Goal: Task Accomplishment & Management: Use online tool/utility

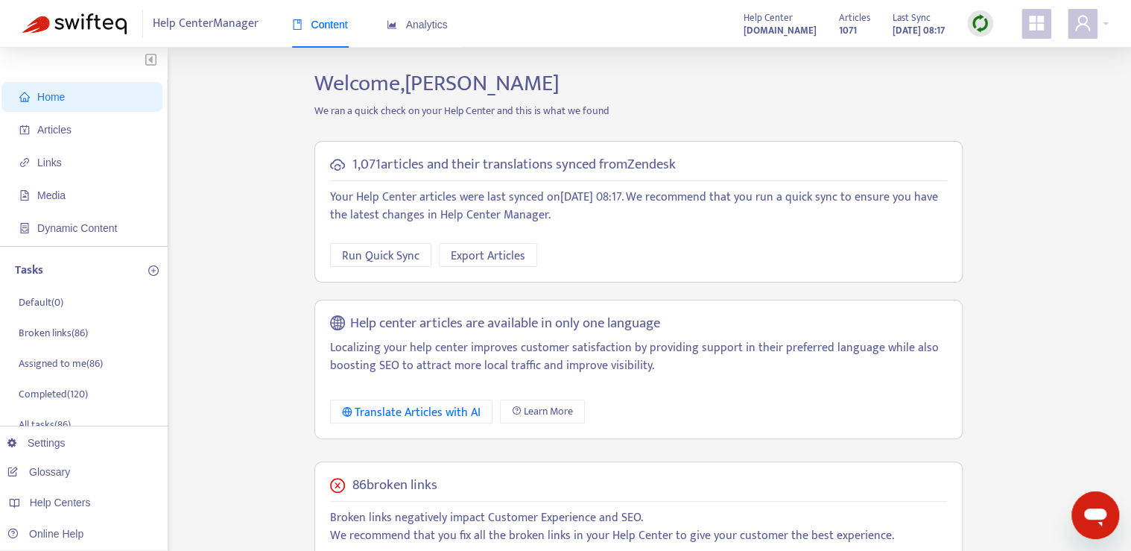
drag, startPoint x: 1034, startPoint y: 324, endPoint x: 1024, endPoint y: 319, distance: 11.0
click at [1024, 319] on div "Home Articles Links Media Dynamic Content Tasks Default ( 0 ) Broken links ( 86…" at bounding box center [565, 506] width 1086 height 872
click at [40, 326] on p "Broken links ( 86 )" at bounding box center [53, 334] width 69 height 16
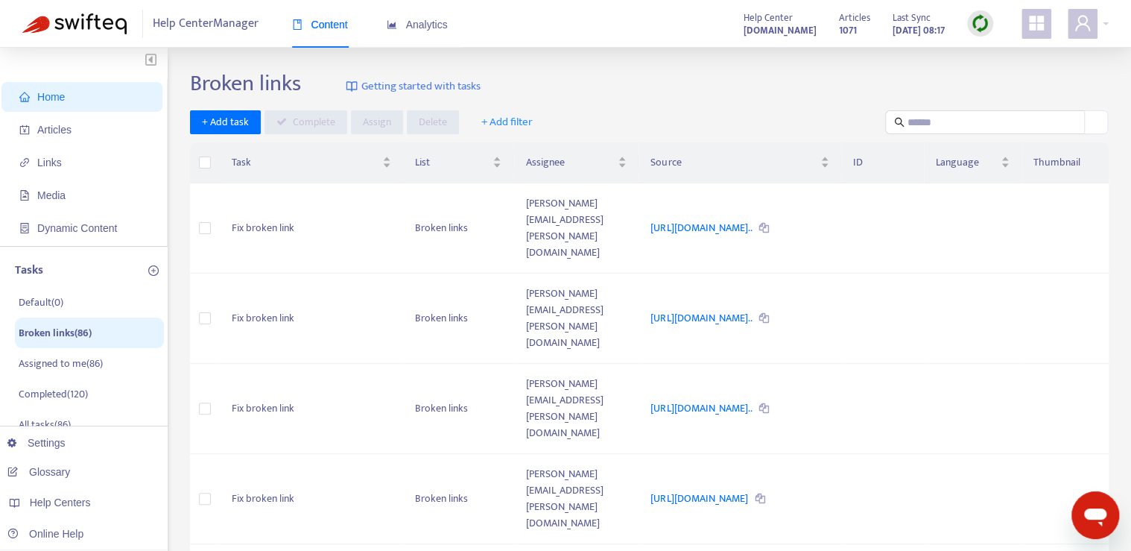
click at [45, 145] on ul "Home Articles Links Media Dynamic Content" at bounding box center [84, 162] width 168 height 167
click at [54, 179] on ul "Home Articles Links Media Dynamic Content" at bounding box center [84, 162] width 168 height 167
click at [60, 165] on span "Links" at bounding box center [49, 162] width 25 height 12
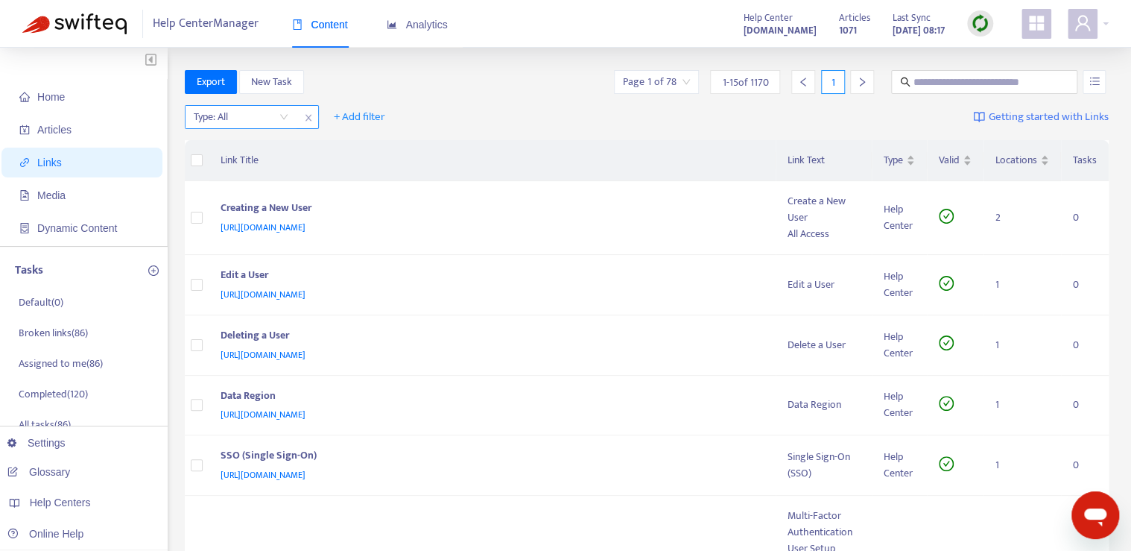
click at [264, 115] on input "search" at bounding box center [241, 117] width 95 height 22
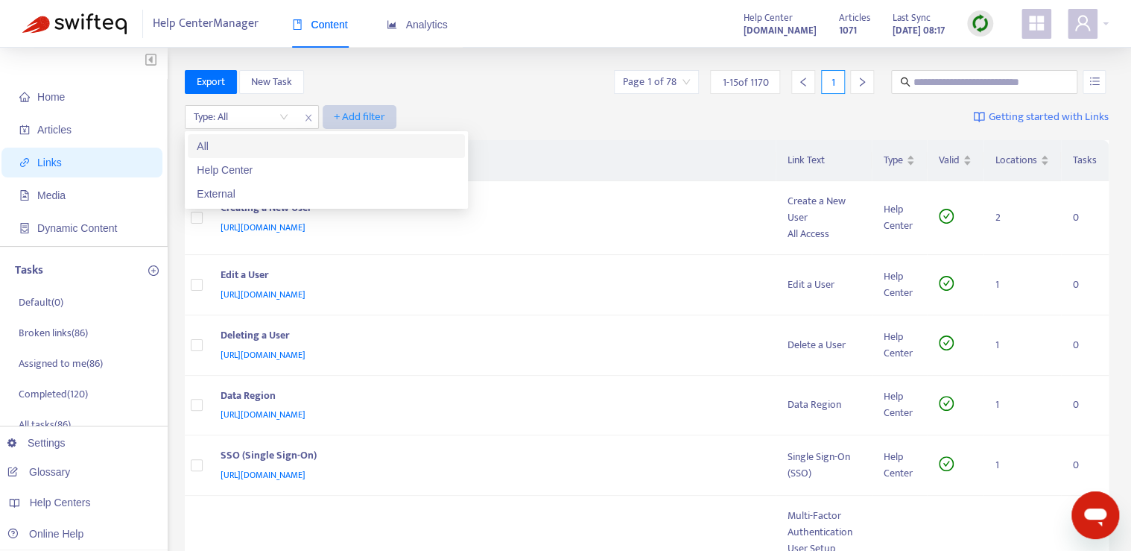
click at [361, 115] on span "+ Add filter" at bounding box center [359, 117] width 51 height 18
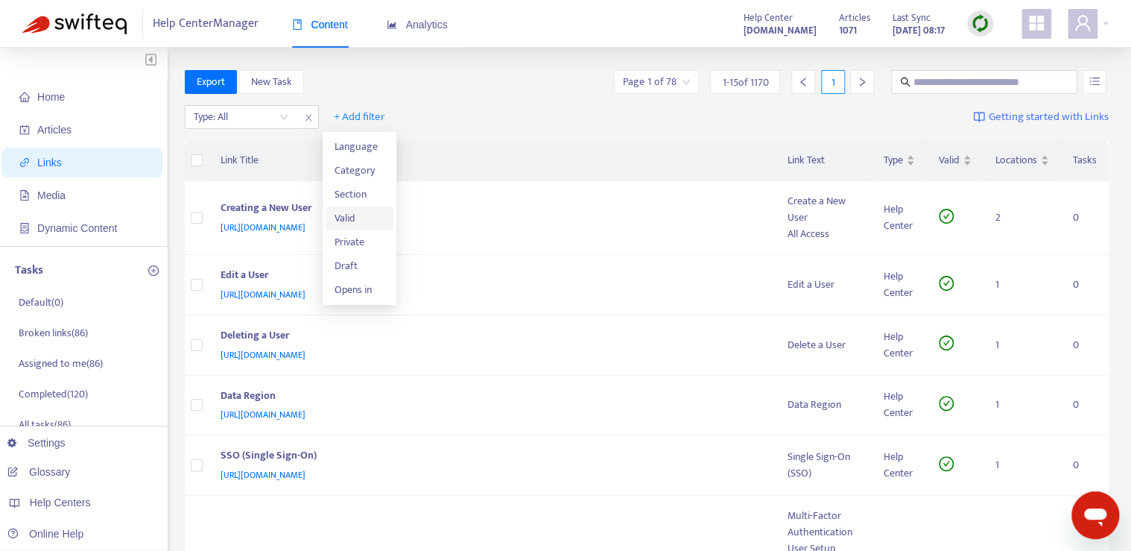
click at [365, 220] on span "Valid" at bounding box center [359, 218] width 51 height 16
click at [380, 124] on input "search" at bounding box center [379, 117] width 95 height 22
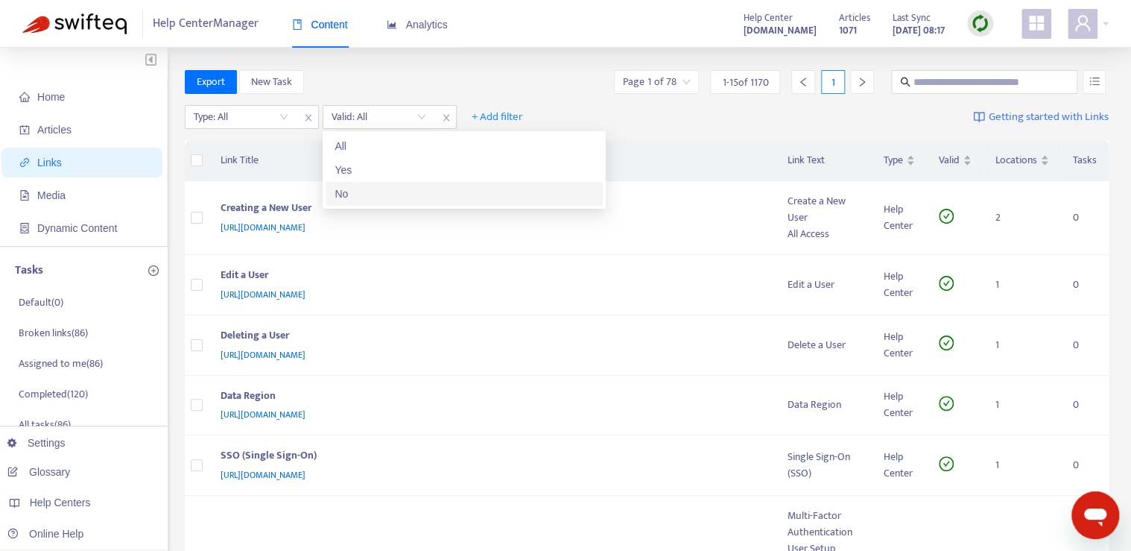
click at [376, 203] on div "No" at bounding box center [464, 194] width 277 height 24
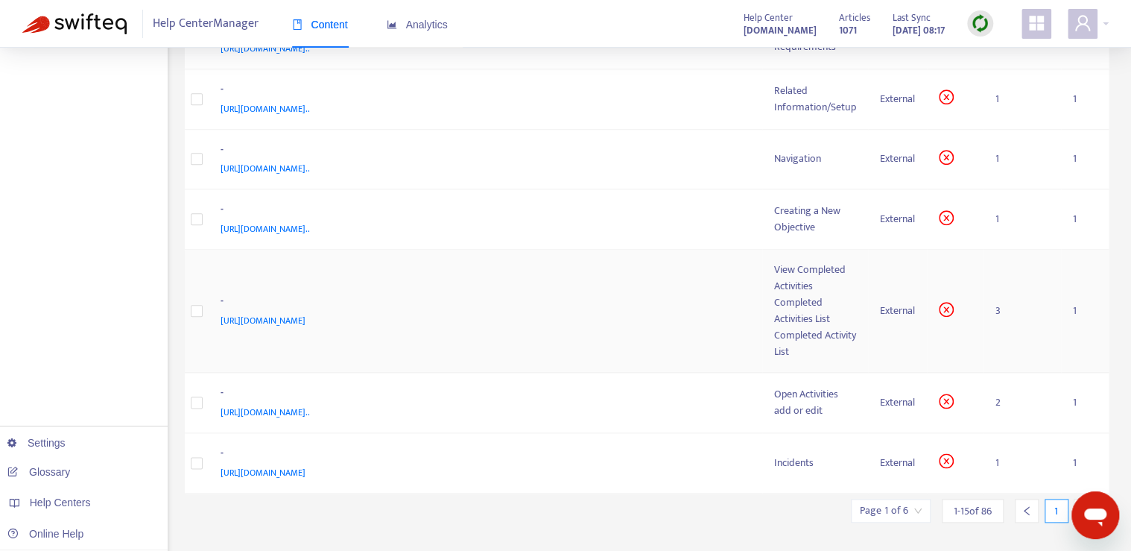
scroll to position [676, 0]
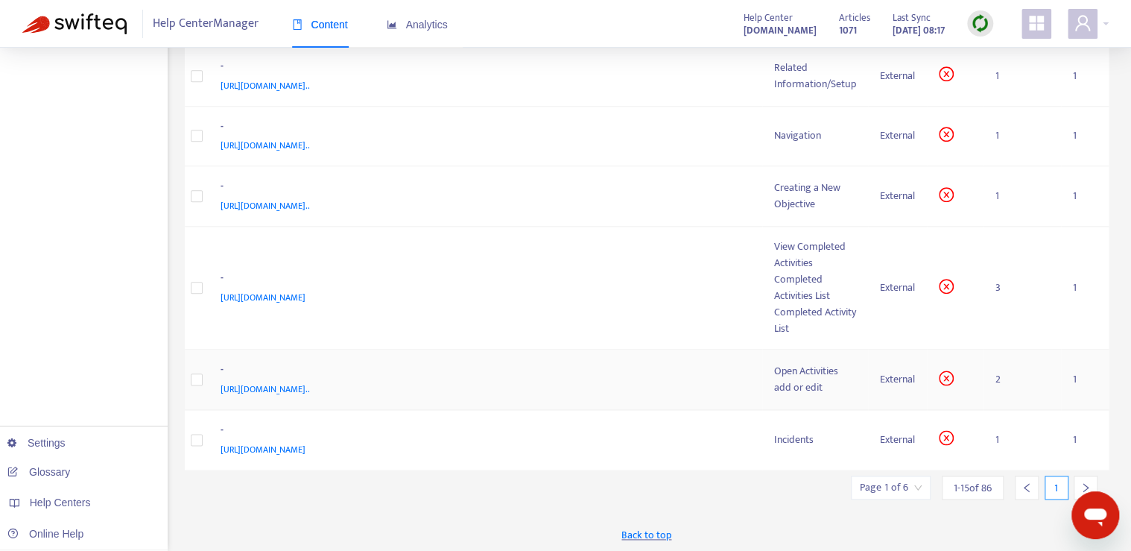
click at [410, 366] on div "-" at bounding box center [483, 370] width 524 height 19
click at [794, 364] on div "Open Activities" at bounding box center [815, 371] width 82 height 16
click at [629, 381] on div "[URL][DOMAIN_NAME].." at bounding box center [483, 389] width 524 height 16
click at [620, 365] on div "-" at bounding box center [483, 370] width 524 height 19
click at [717, 373] on div "-" at bounding box center [483, 370] width 524 height 19
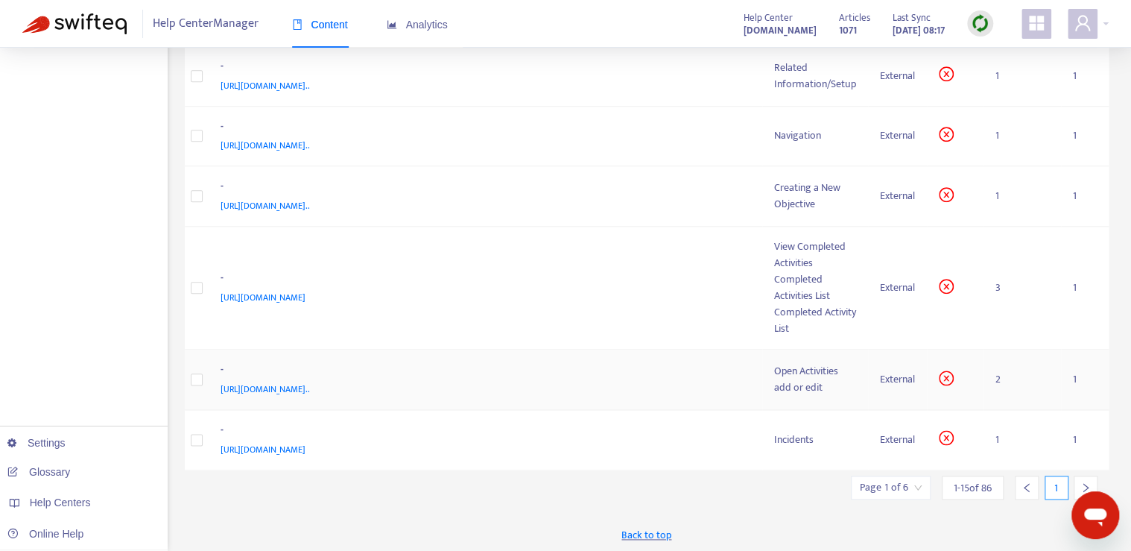
click at [717, 373] on div "-" at bounding box center [483, 370] width 524 height 19
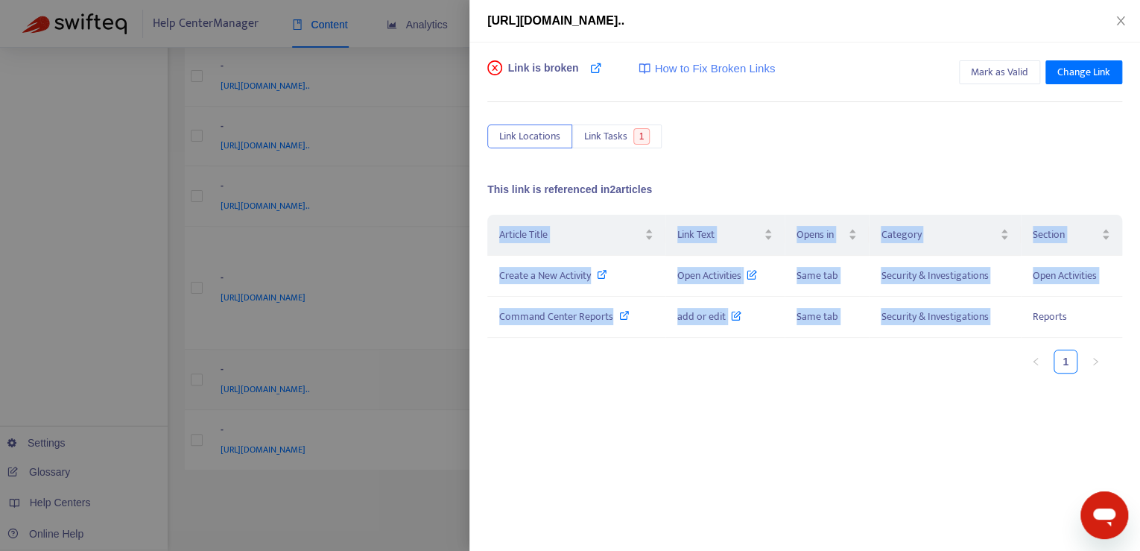
click at [717, 373] on div "Article Title Link Text Opens in Category Section Create a New Activity Open Ac…" at bounding box center [804, 300] width 635 height 171
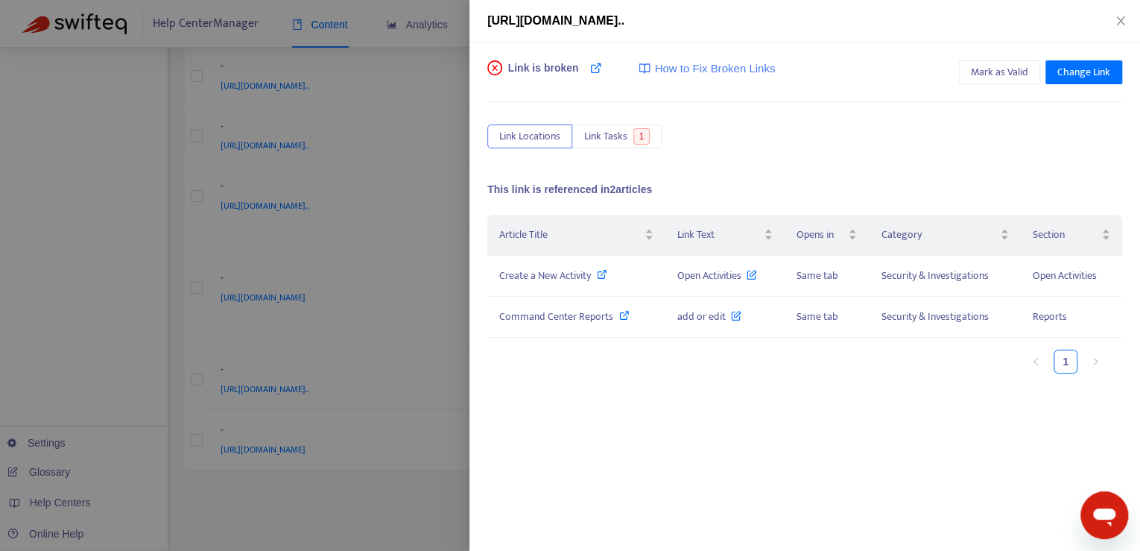
click at [569, 374] on div "Article Title Link Text Opens in Category Section Create a New Activity Open Ac…" at bounding box center [804, 300] width 635 height 171
click at [605, 275] on icon at bounding box center [602, 274] width 10 height 10
drag, startPoint x: 483, startPoint y: 21, endPoint x: 1004, endPoint y: 12, distance: 520.8
click at [1004, 12] on div "[URL][DOMAIN_NAME].." at bounding box center [804, 21] width 670 height 42
drag, startPoint x: 1004, startPoint y: 12, endPoint x: 845, endPoint y: 95, distance: 179.6
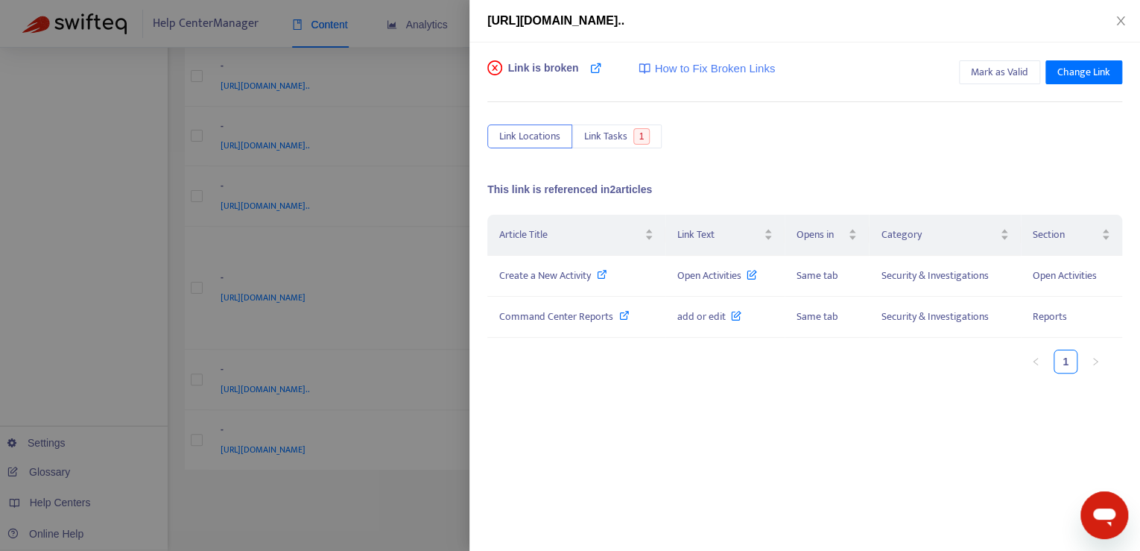
click at [845, 95] on div "Link is broken How to Fix Broken Links Mark as Valid Change Link Link Locations…" at bounding box center [804, 288] width 635 height 457
click at [1122, 19] on icon "close" at bounding box center [1120, 21] width 12 height 12
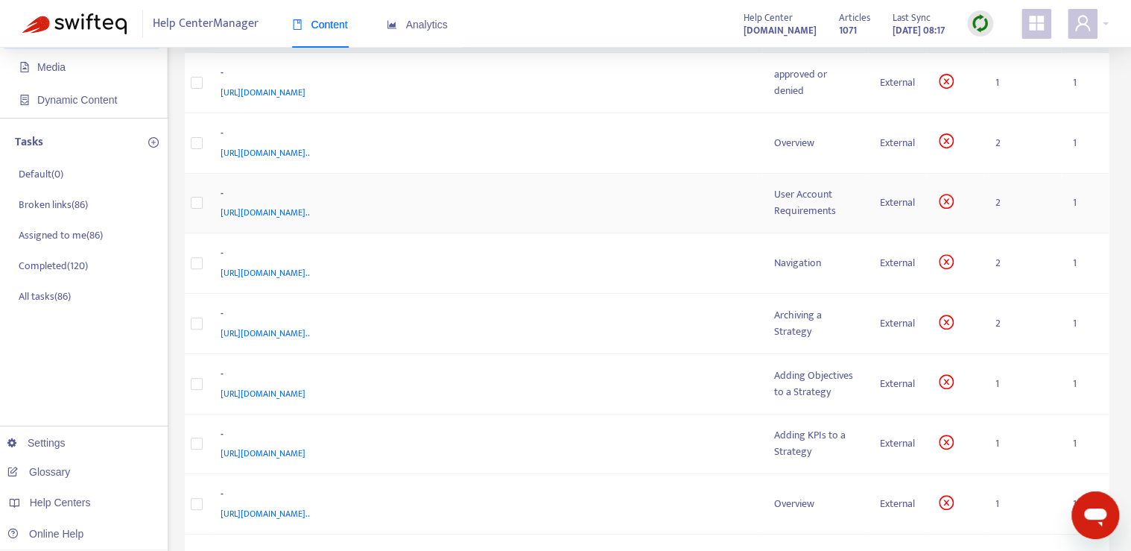
scroll to position [0, 0]
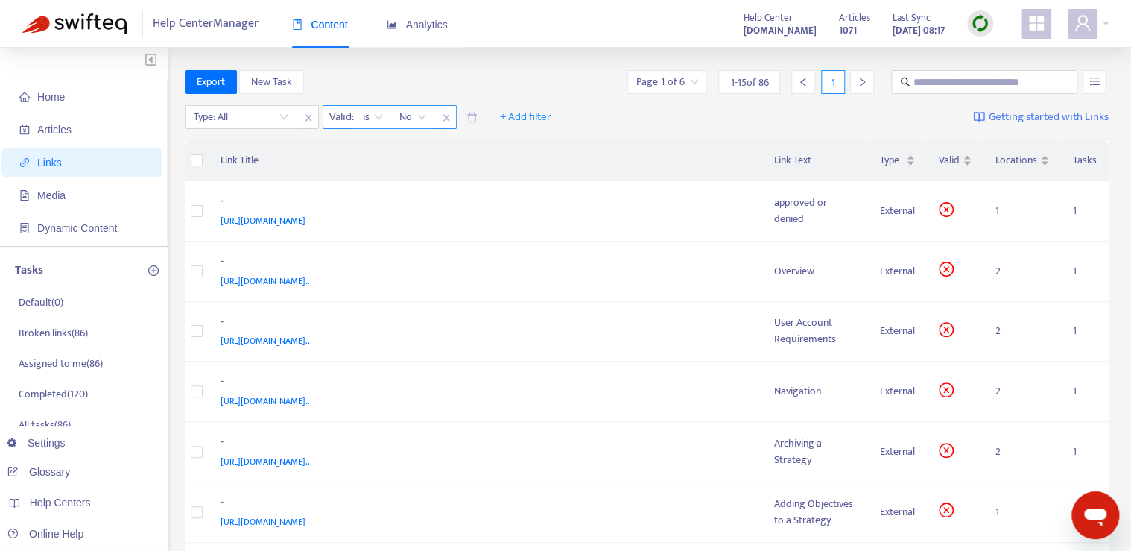
click at [447, 124] on span "close" at bounding box center [446, 118] width 19 height 18
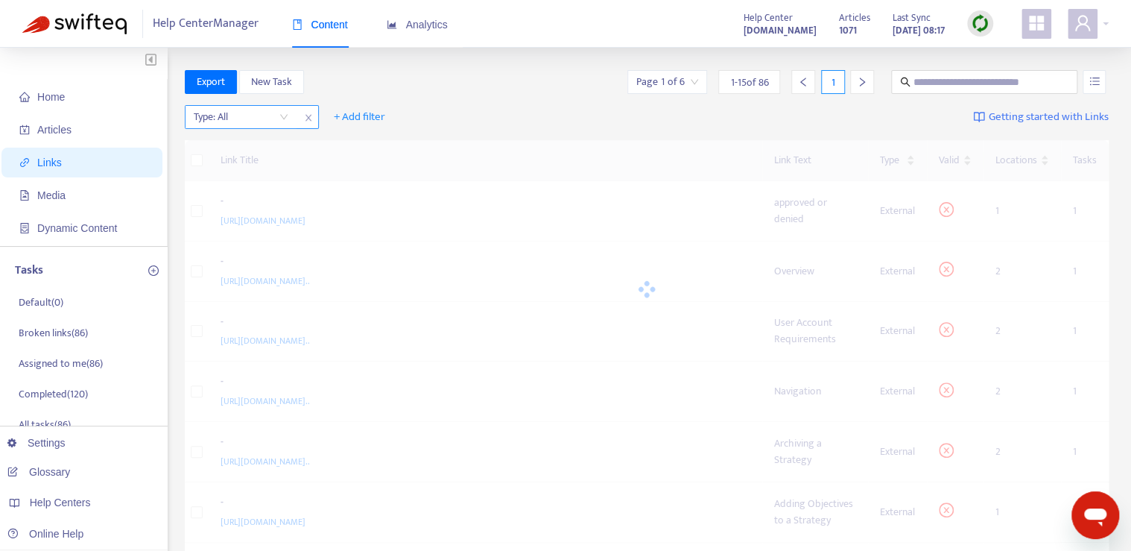
click at [256, 122] on input "search" at bounding box center [241, 117] width 95 height 22
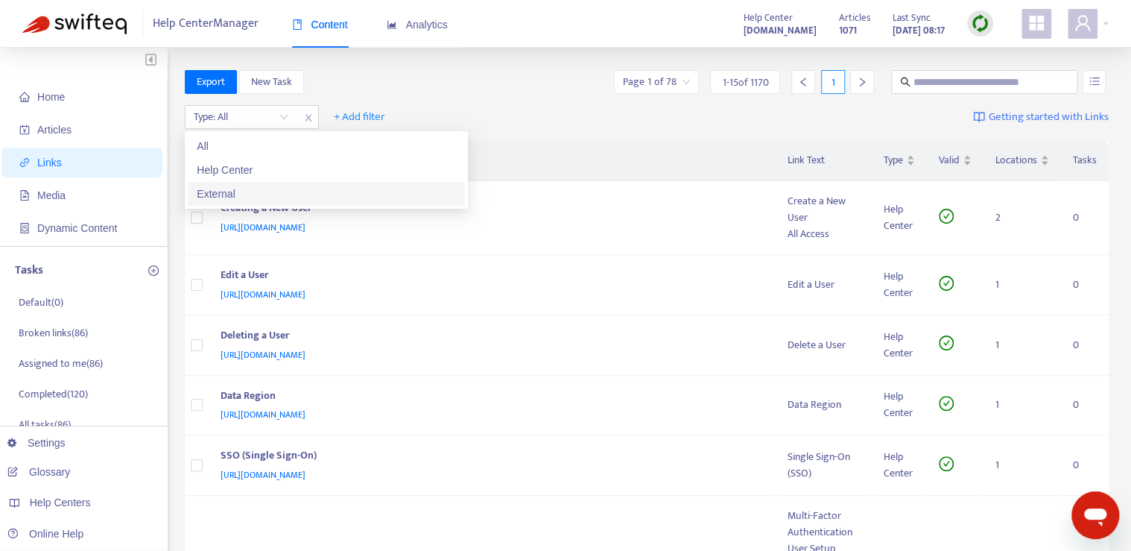
click at [256, 183] on div "External" at bounding box center [326, 194] width 277 height 24
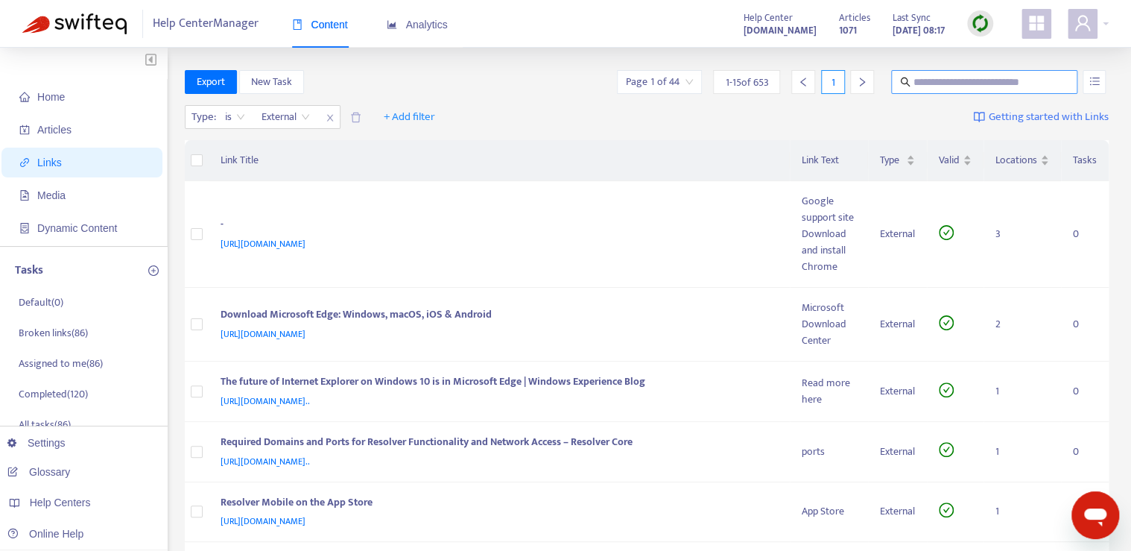
click at [930, 87] on input "text" at bounding box center [984, 82] width 143 height 16
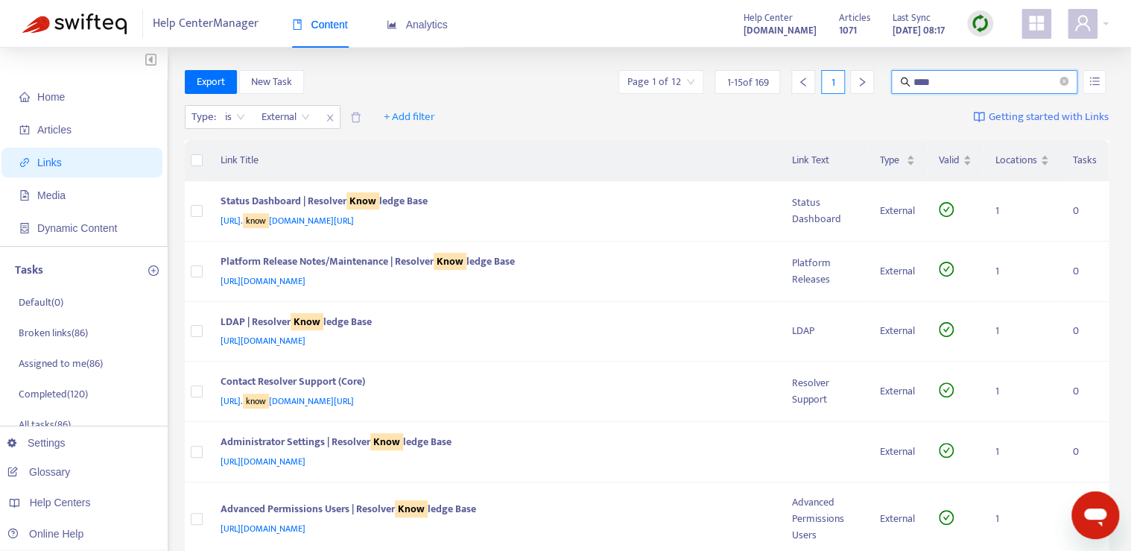
click at [942, 76] on input "****" at bounding box center [984, 82] width 143 height 16
click at [867, 86] on div "Page 1 of 12 1 - 15 of 169 1 ****" at bounding box center [862, 82] width 493 height 24
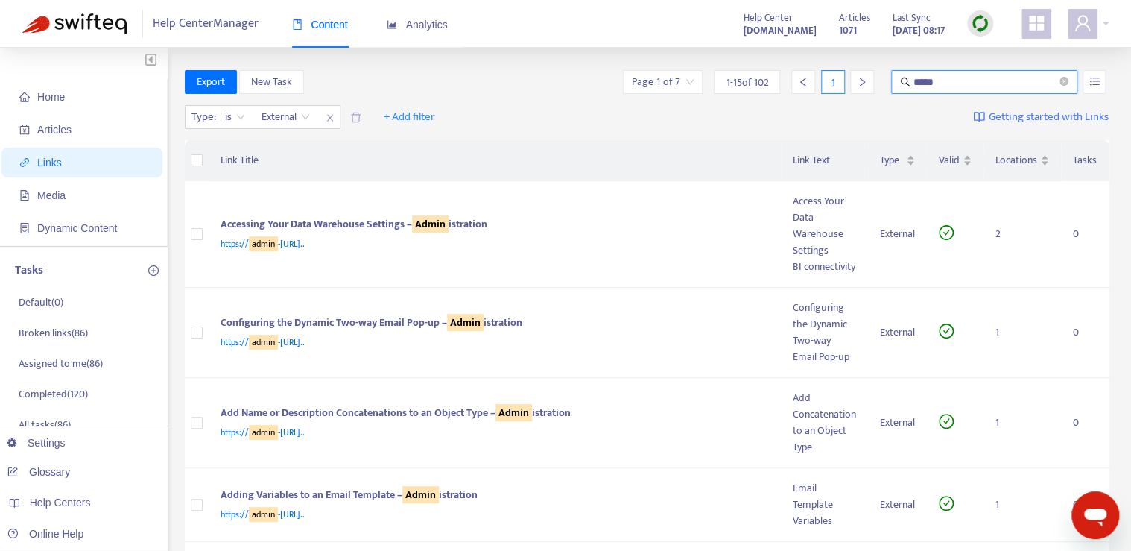
drag, startPoint x: 952, startPoint y: 83, endPoint x: 851, endPoint y: 83, distance: 101.3
click at [859, 83] on div "Page 1 of 7 1 - 15 of 102 1 *****" at bounding box center [865, 82] width 489 height 24
type input "**"
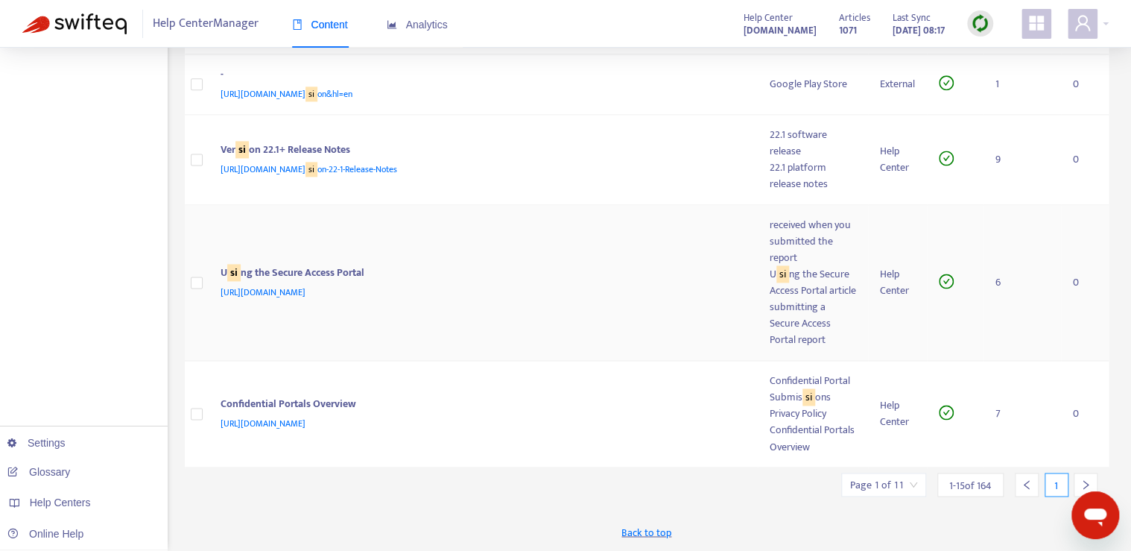
scroll to position [1143, 0]
click at [906, 488] on input "search" at bounding box center [883, 484] width 67 height 22
click at [1010, 441] on span "15" at bounding box center [1049, 443] width 94 height 22
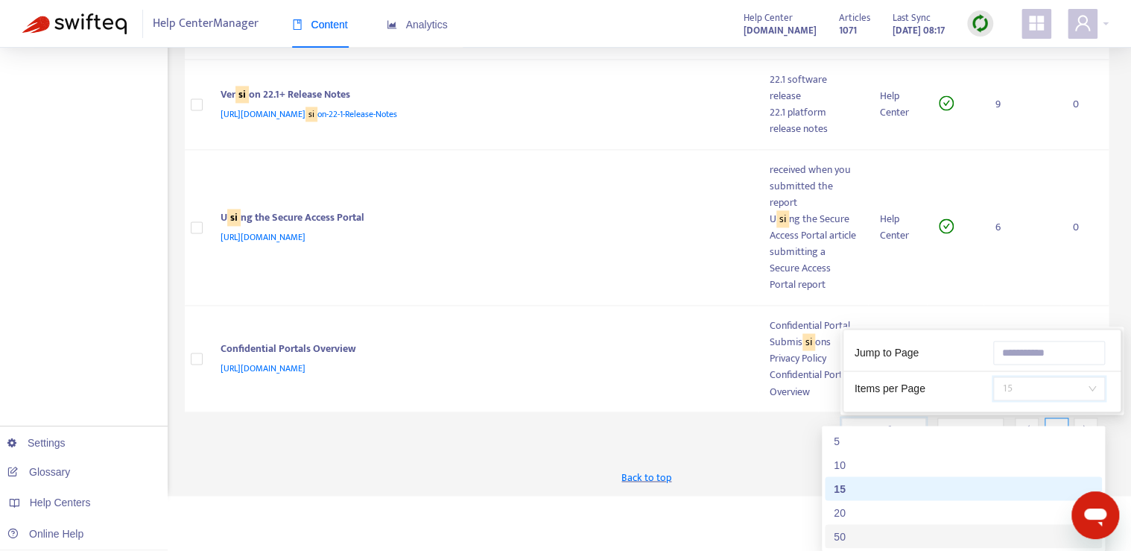
click at [873, 527] on div "50" at bounding box center [963, 535] width 259 height 16
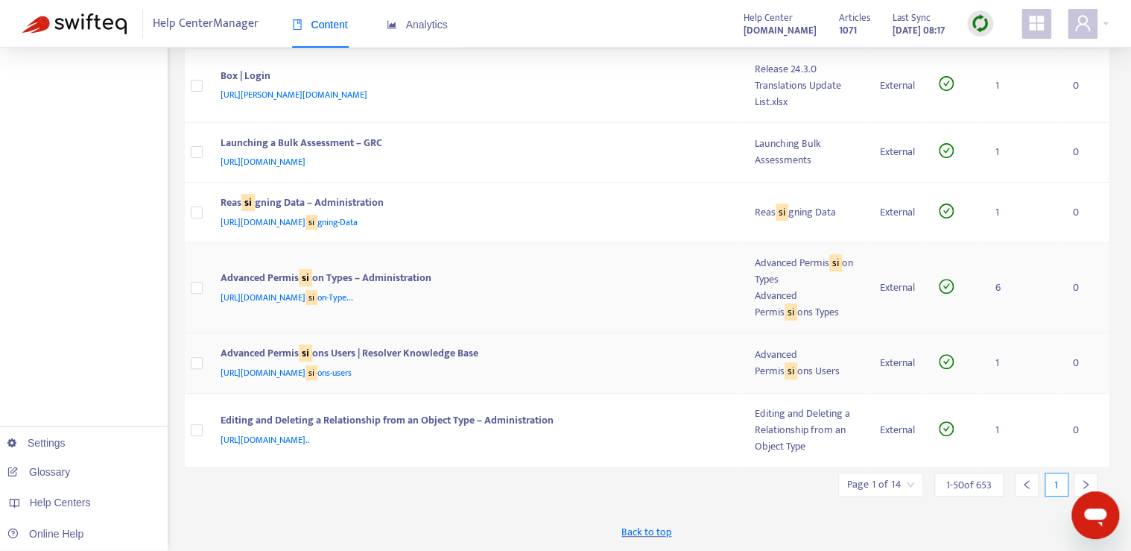
scroll to position [3125, 0]
click at [1088, 478] on div at bounding box center [1086, 484] width 24 height 24
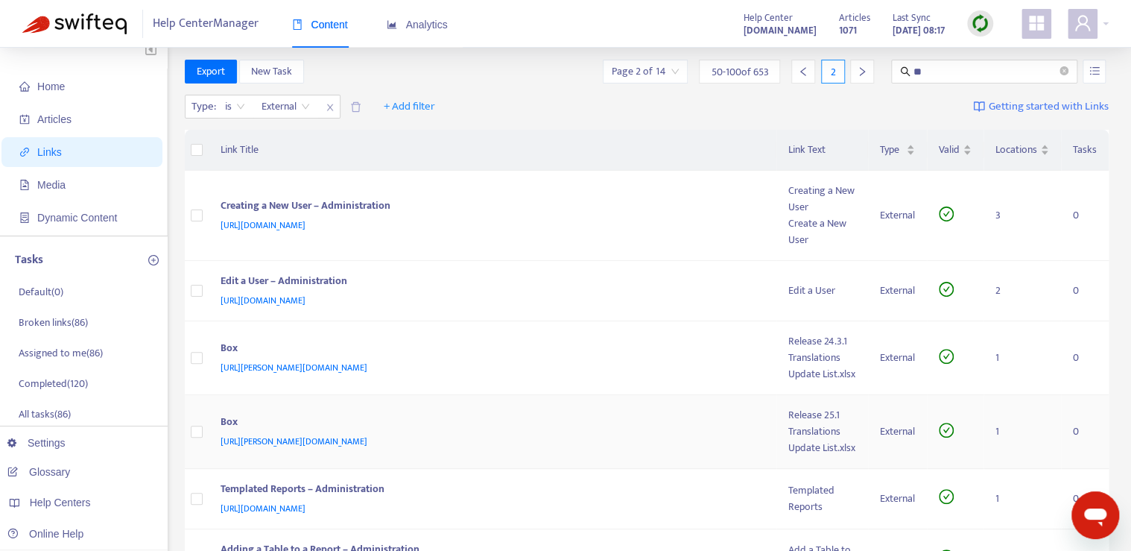
scroll to position [9, 0]
click at [298, 104] on span "External" at bounding box center [285, 108] width 48 height 22
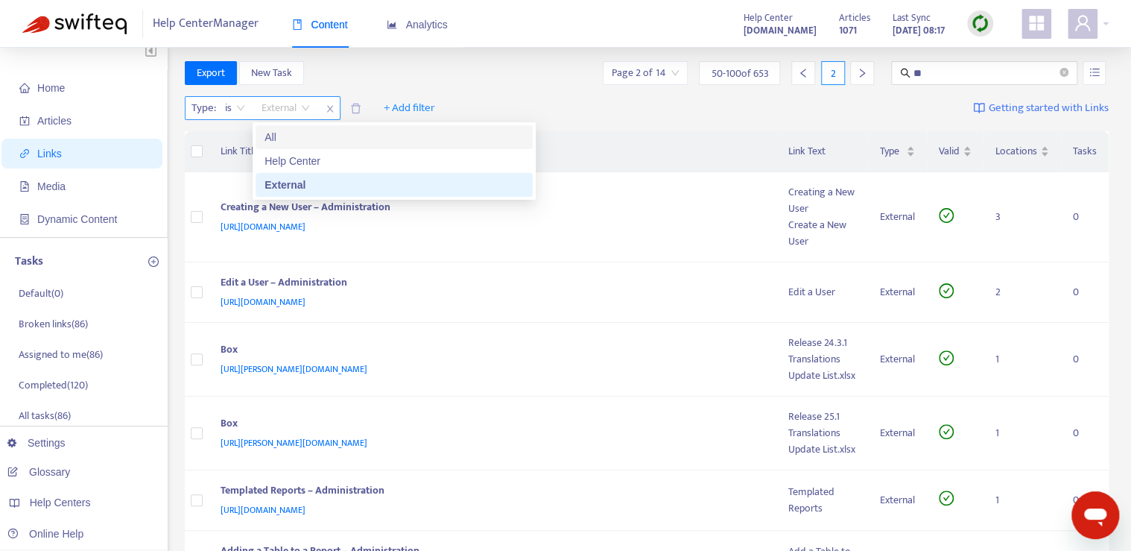
click at [204, 104] on span "Type :" at bounding box center [201, 108] width 33 height 22
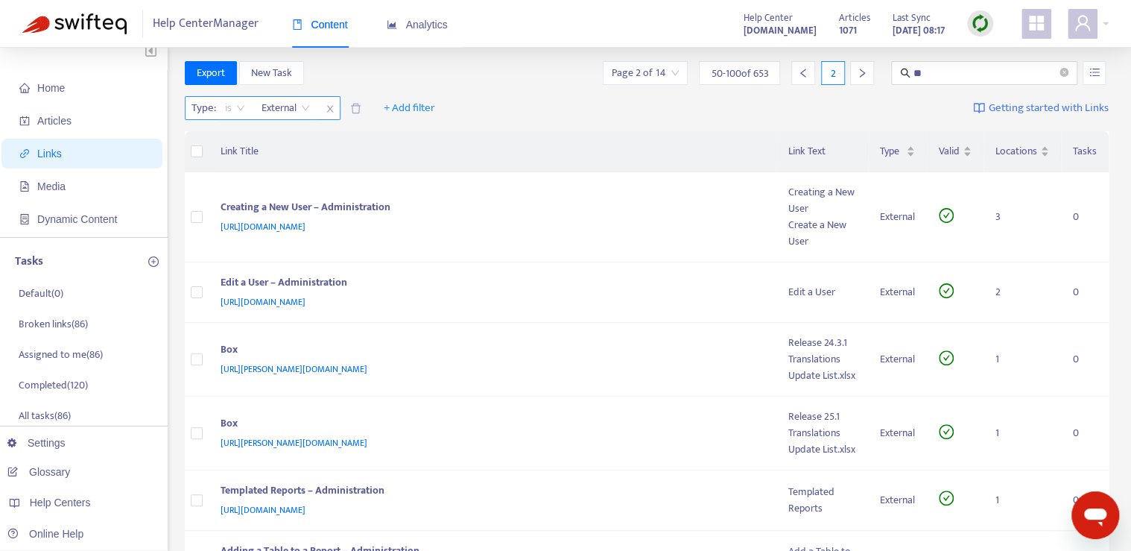
click at [231, 110] on span "is" at bounding box center [235, 108] width 20 height 22
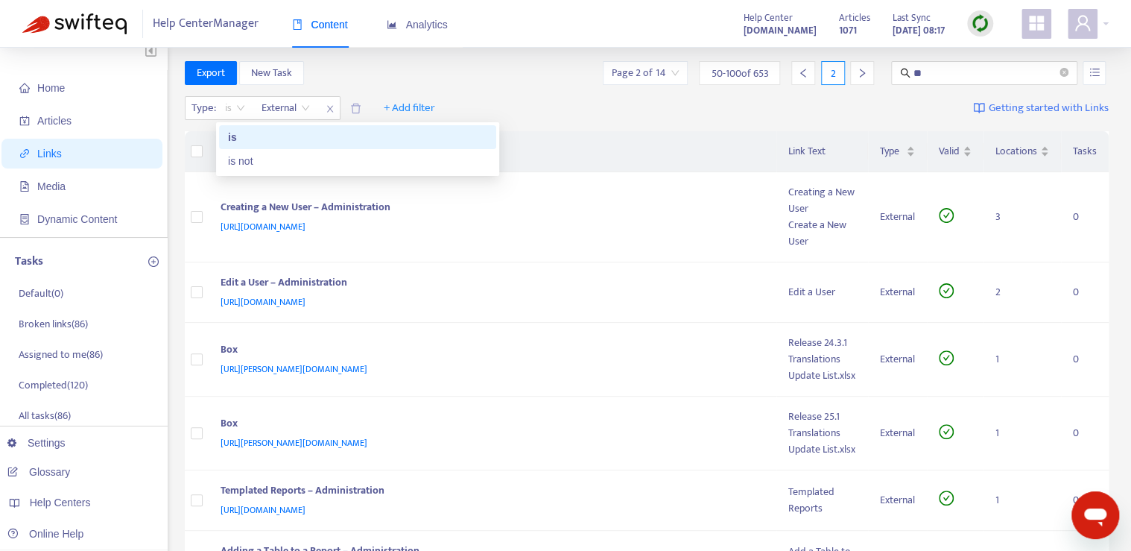
click at [499, 115] on div "Type : is External + Add filter Getting started with Links" at bounding box center [647, 111] width 925 height 41
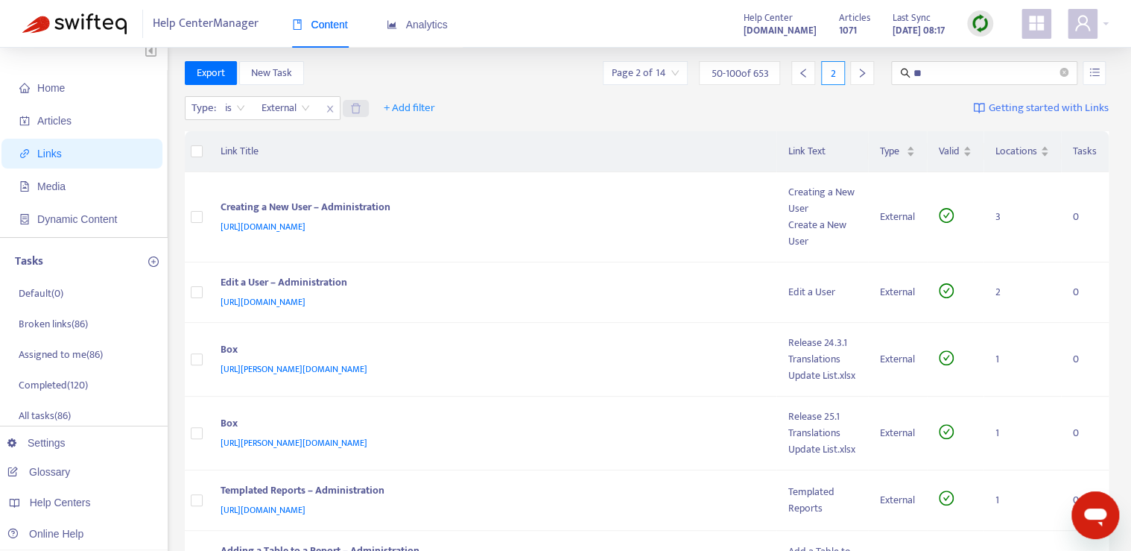
click at [358, 107] on icon "delete" at bounding box center [355, 108] width 11 height 11
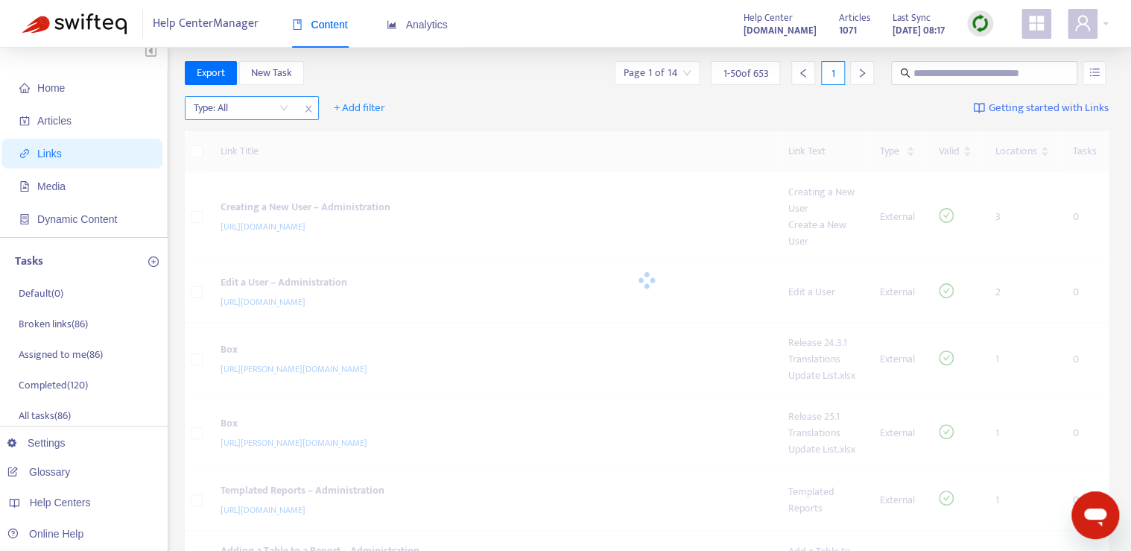
click at [285, 110] on input "search" at bounding box center [241, 108] width 95 height 22
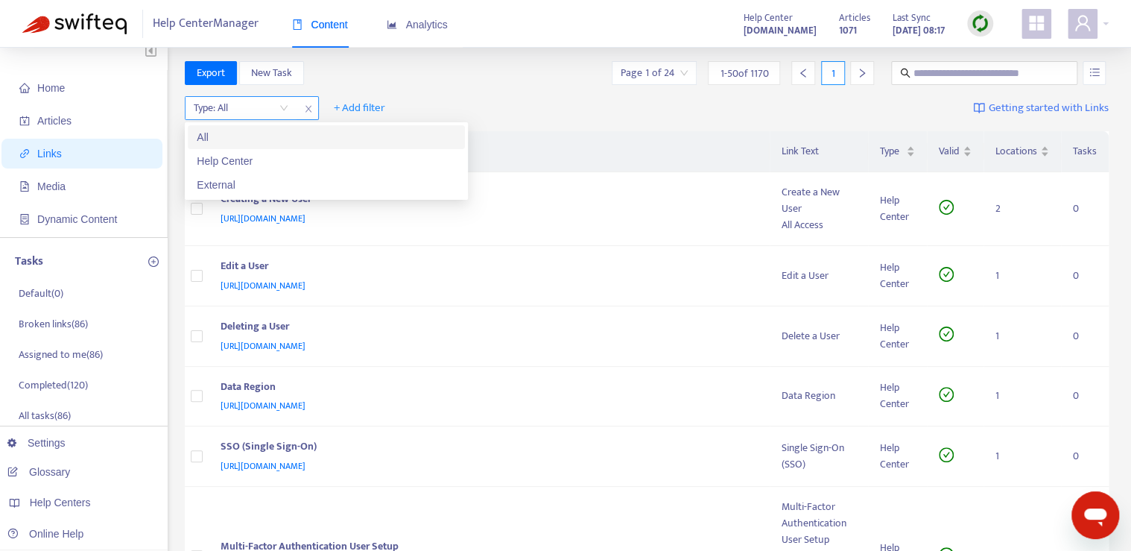
click at [241, 110] on input "search" at bounding box center [241, 108] width 95 height 22
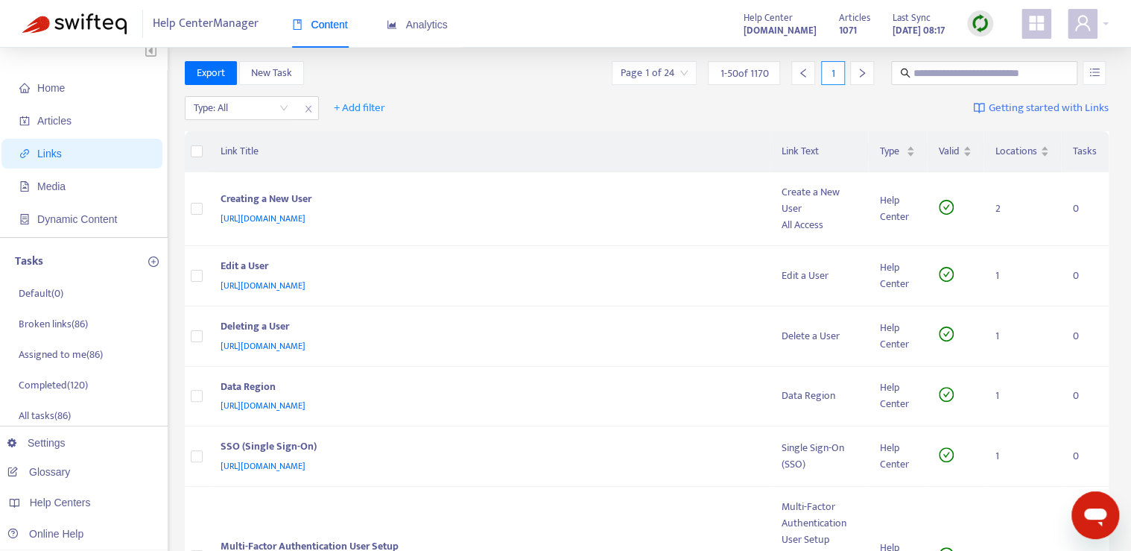
click at [521, 106] on div "Type: All + Add filter Getting started with Links" at bounding box center [647, 111] width 925 height 41
click at [340, 107] on span "+ Add filter" at bounding box center [359, 108] width 51 height 18
drag, startPoint x: 350, startPoint y: 212, endPoint x: 452, endPoint y: 177, distance: 107.7
click at [351, 212] on span "Valid" at bounding box center [359, 209] width 51 height 16
click at [427, 110] on div "Valid: All" at bounding box center [378, 108] width 111 height 22
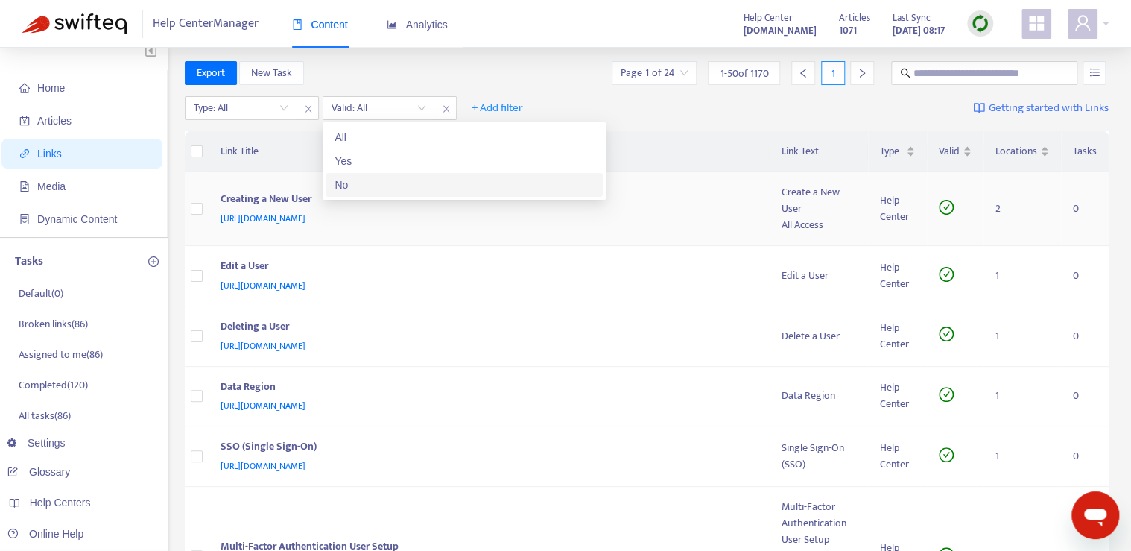
drag, startPoint x: 384, startPoint y: 179, endPoint x: 408, endPoint y: 180, distance: 23.1
click at [384, 179] on div "No" at bounding box center [463, 185] width 259 height 16
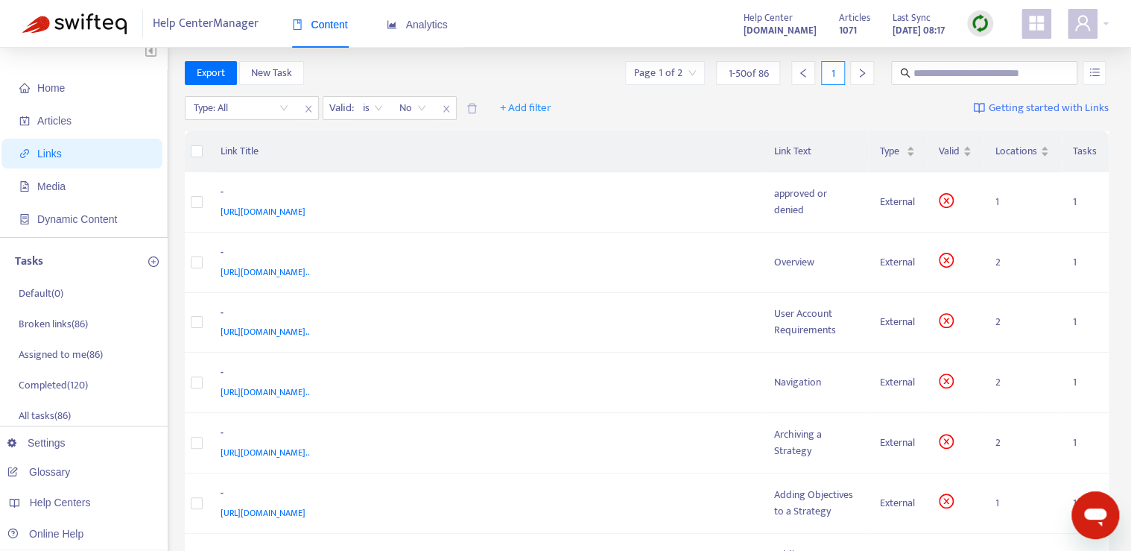
click at [643, 134] on th "Link Title" at bounding box center [486, 151] width 554 height 41
click at [934, 74] on input "text" at bounding box center [984, 73] width 143 height 16
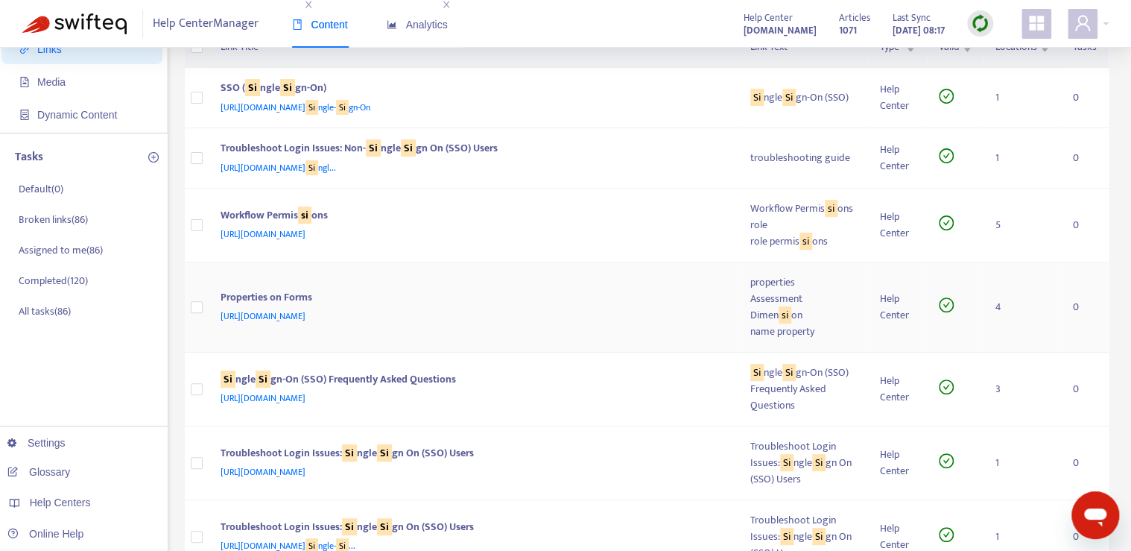
scroll to position [0, 0]
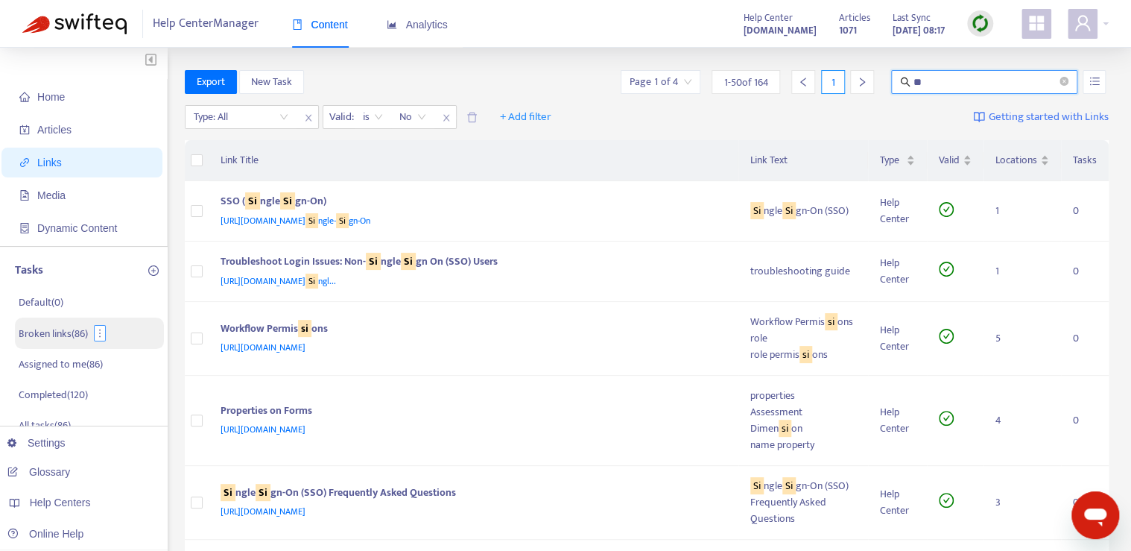
click at [96, 331] on icon "more" at bounding box center [100, 333] width 10 height 10
click at [406, 146] on th "Link Title" at bounding box center [474, 160] width 530 height 41
click at [951, 83] on input "**" at bounding box center [984, 82] width 143 height 16
click at [583, 141] on th "Link Title" at bounding box center [474, 160] width 530 height 41
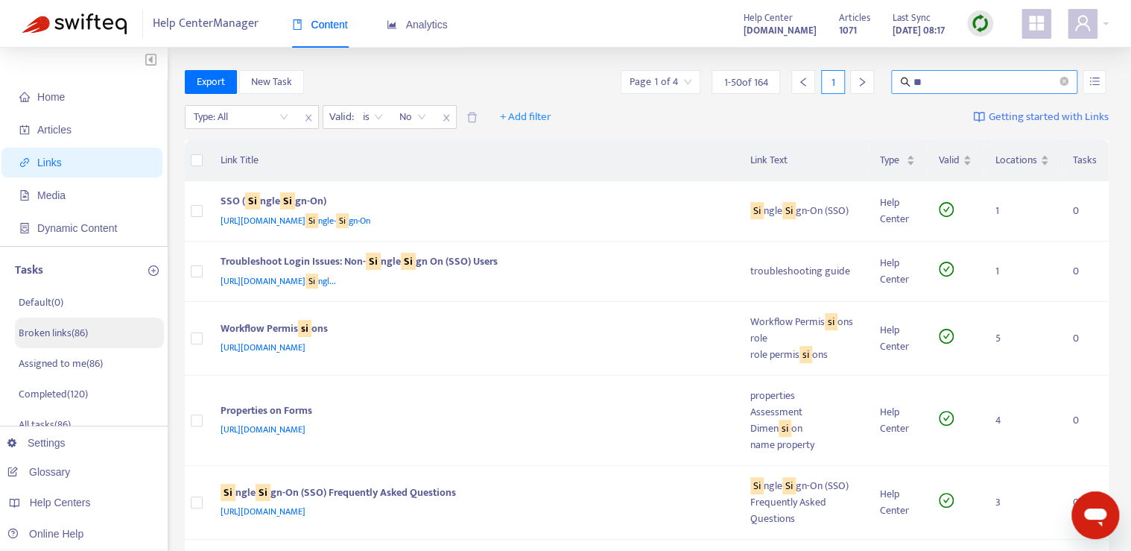
click at [958, 81] on input "**" at bounding box center [984, 82] width 143 height 16
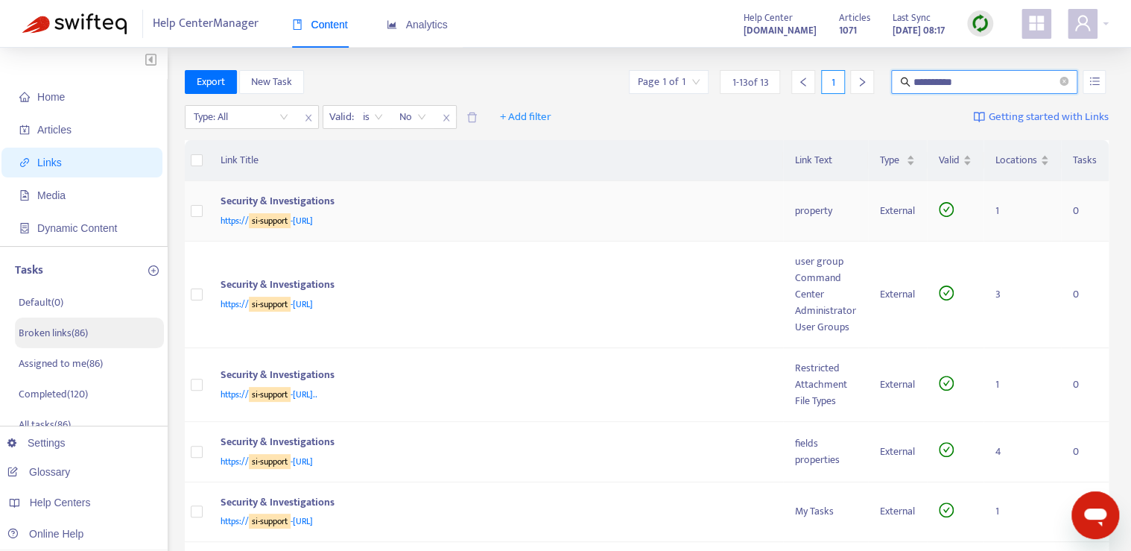
click at [644, 193] on div "Security & Investigations" at bounding box center [493, 202] width 545 height 19
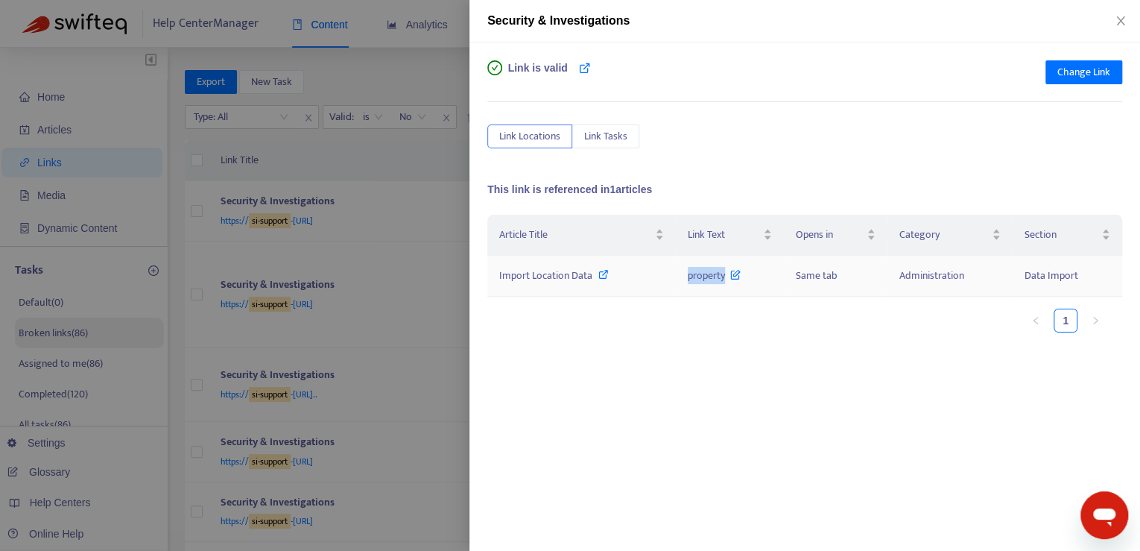
drag, startPoint x: 708, startPoint y: 280, endPoint x: 723, endPoint y: 284, distance: 15.4
click at [723, 284] on td "property" at bounding box center [730, 276] width 108 height 41
copy span "property"
click at [600, 276] on icon at bounding box center [603, 274] width 10 height 10
click at [1123, 19] on icon "close" at bounding box center [1120, 21] width 12 height 12
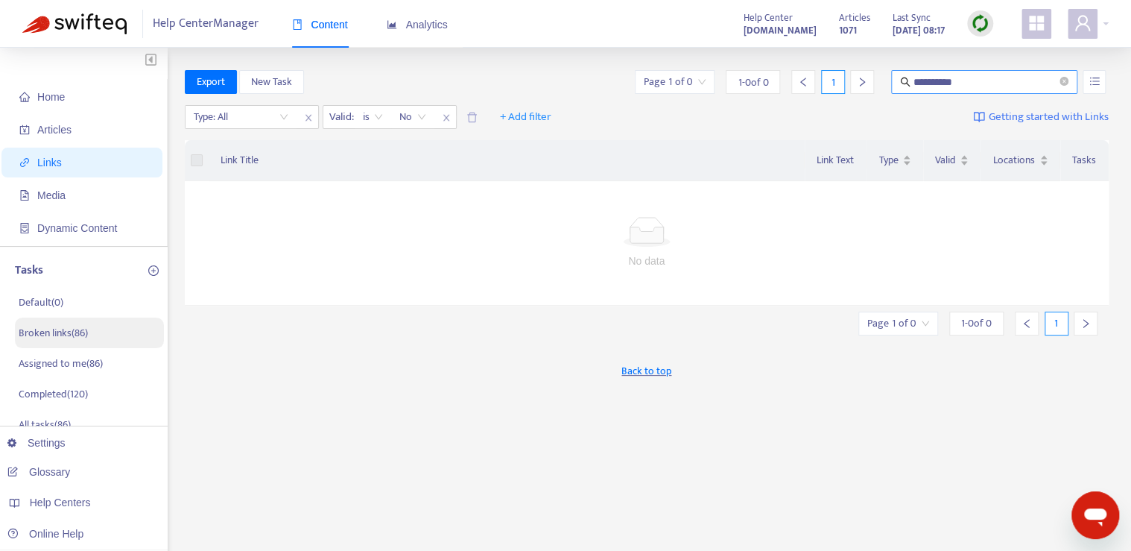
click at [1001, 82] on input "**********" at bounding box center [984, 82] width 143 height 16
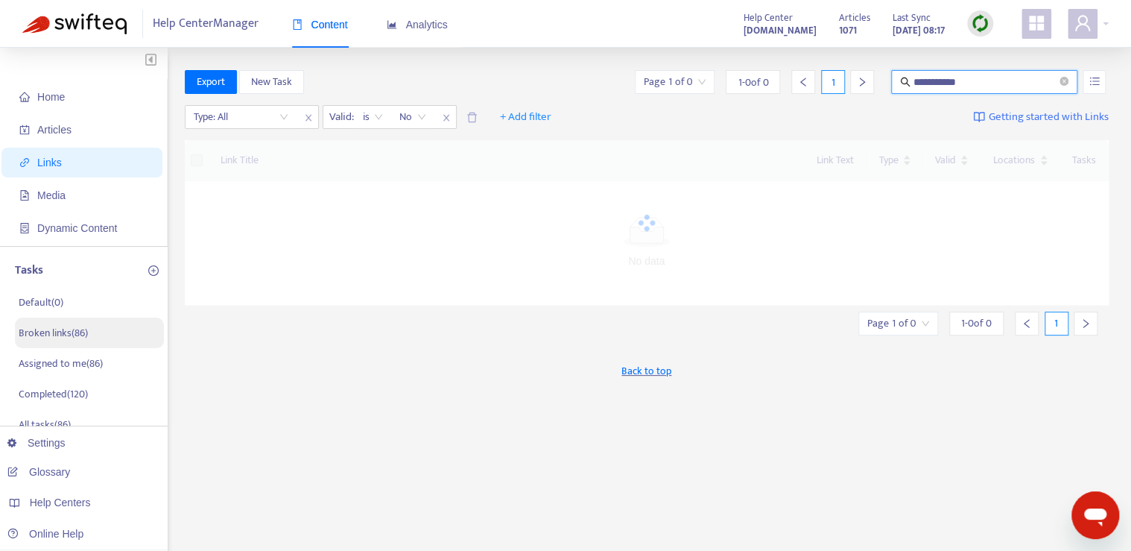
type input "**********"
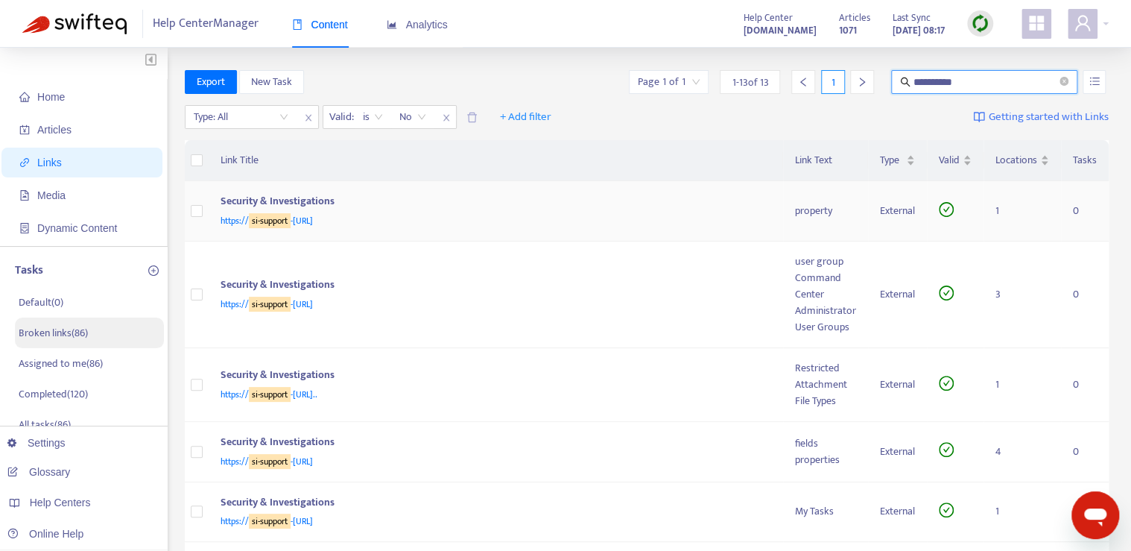
click at [641, 210] on div "Security & Investigations" at bounding box center [493, 202] width 545 height 19
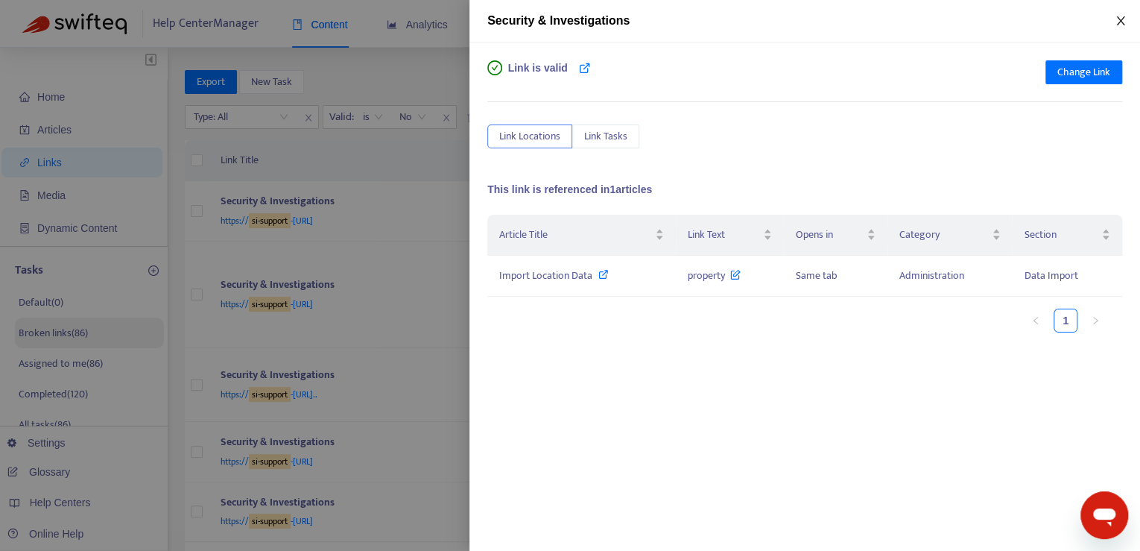
click at [1120, 17] on icon "close" at bounding box center [1120, 21] width 12 height 12
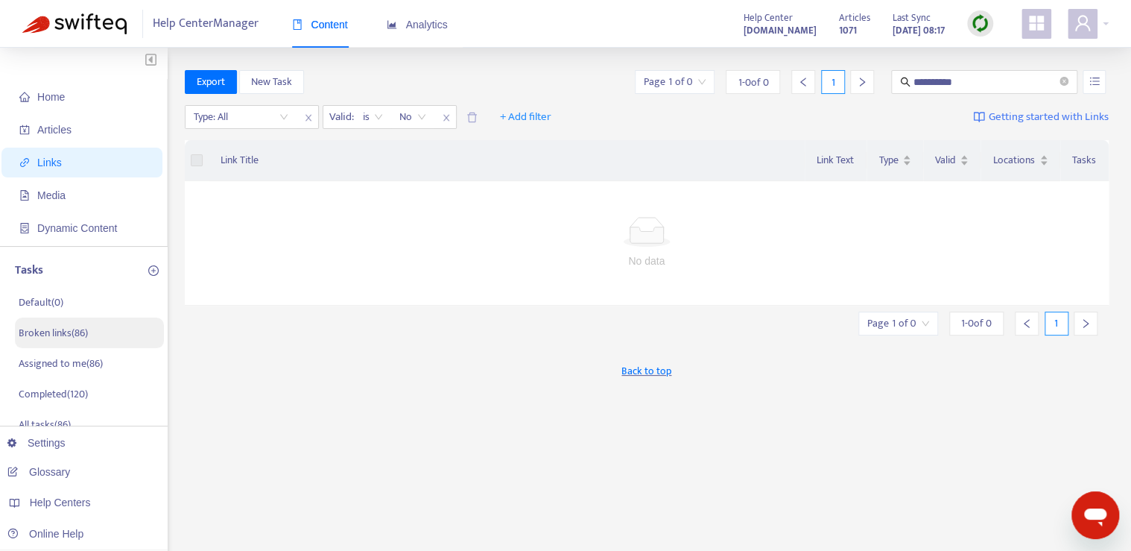
click at [576, 100] on div "**********" at bounding box center [647, 506] width 925 height 872
drag, startPoint x: 576, startPoint y: 100, endPoint x: 531, endPoint y: 72, distance: 52.9
click at [576, 101] on div "Type: All Valid : is No + Add filter Getting started with Links" at bounding box center [647, 120] width 925 height 41
click at [496, 55] on div "**********" at bounding box center [565, 495] width 1131 height 894
click at [521, 77] on div "**********" at bounding box center [647, 82] width 925 height 24
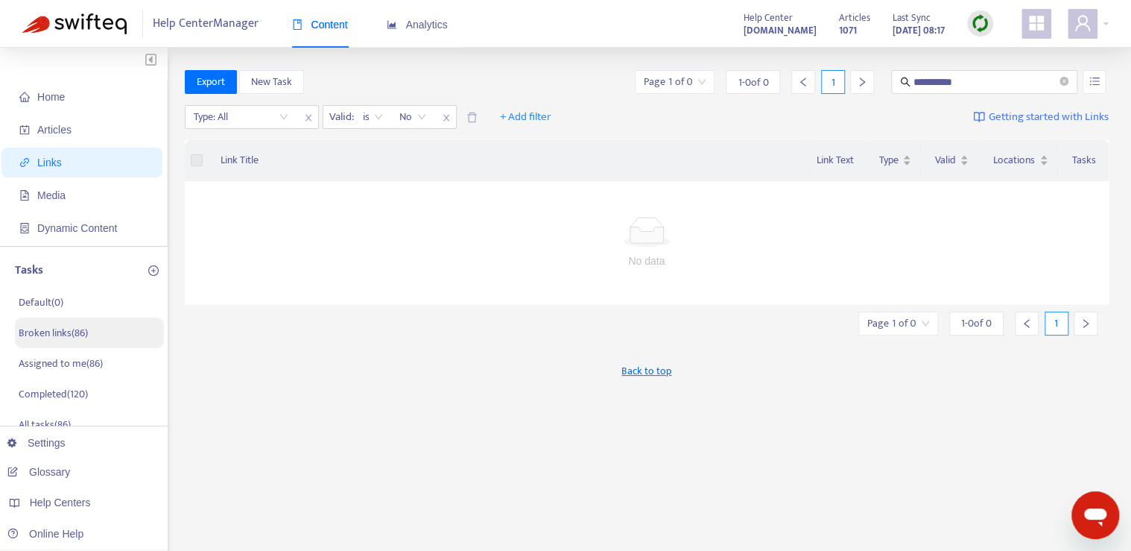
drag, startPoint x: 1067, startPoint y: 83, endPoint x: 887, endPoint y: 108, distance: 181.2
click at [1067, 83] on icon "close-circle" at bounding box center [1063, 81] width 9 height 9
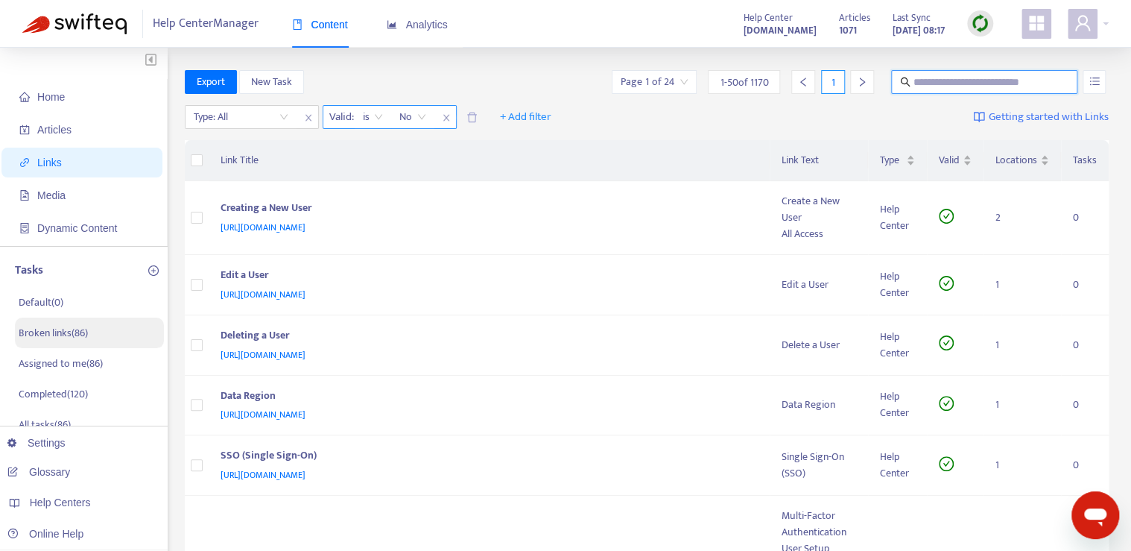
click at [431, 121] on div "No" at bounding box center [412, 117] width 43 height 22
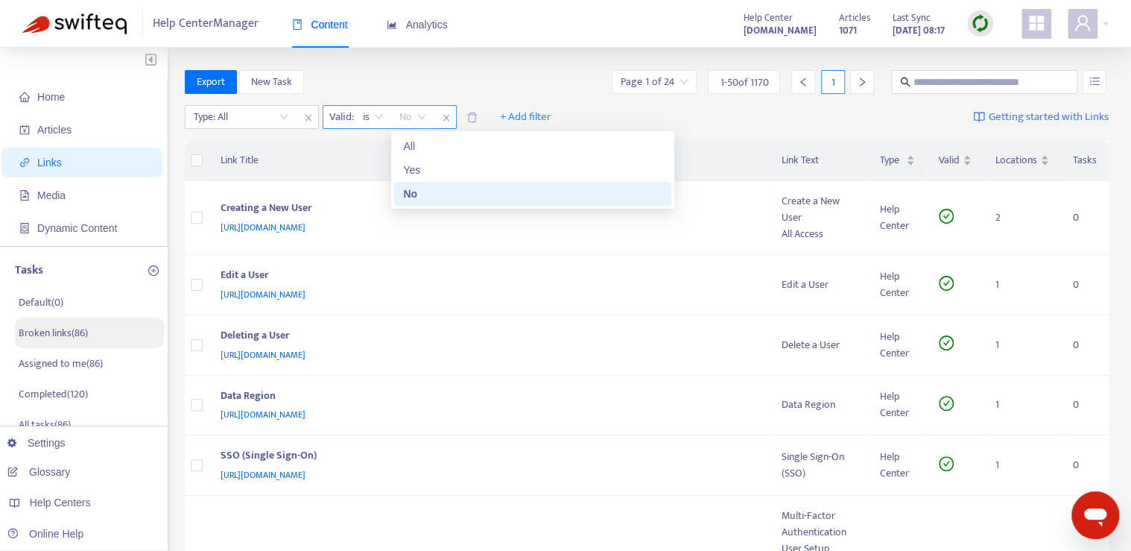
click at [444, 119] on icon "close" at bounding box center [446, 118] width 6 height 7
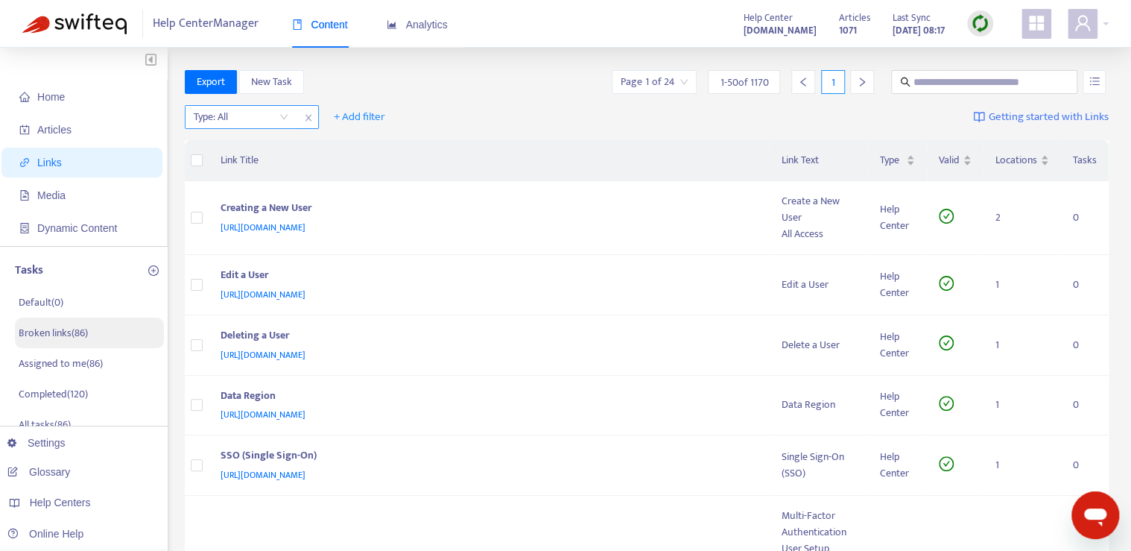
click at [234, 122] on input "search" at bounding box center [241, 117] width 95 height 22
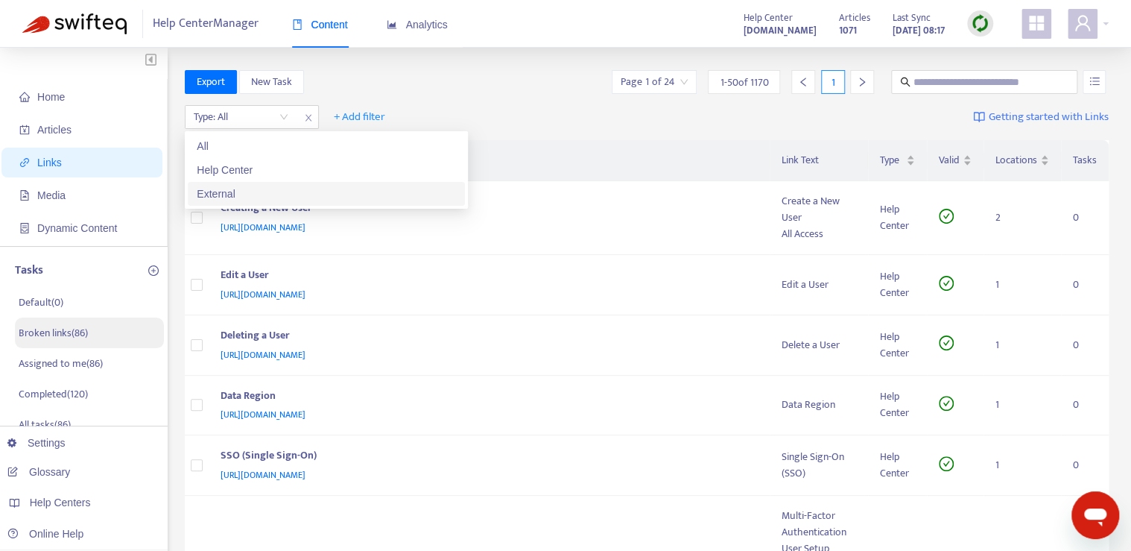
click at [235, 188] on div "External" at bounding box center [326, 193] width 259 height 16
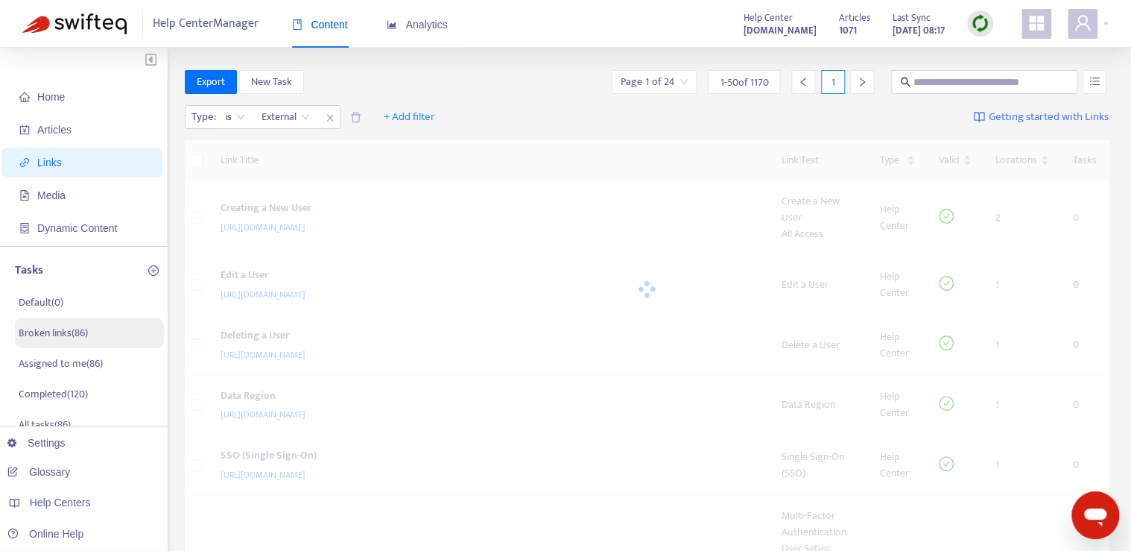
click at [539, 107] on div "Type : is External External + Add filter Getting started with Links" at bounding box center [647, 120] width 925 height 41
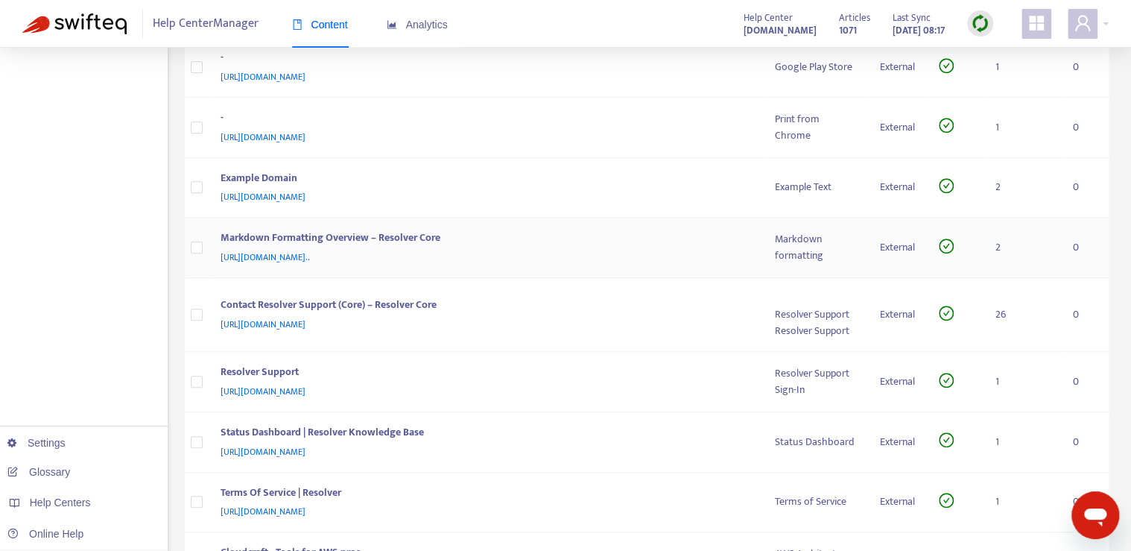
scroll to position [475, 0]
click at [495, 226] on td "Markdown Formatting Overview – Resolver Core [URL][DOMAIN_NAME].." at bounding box center [486, 247] width 555 height 60
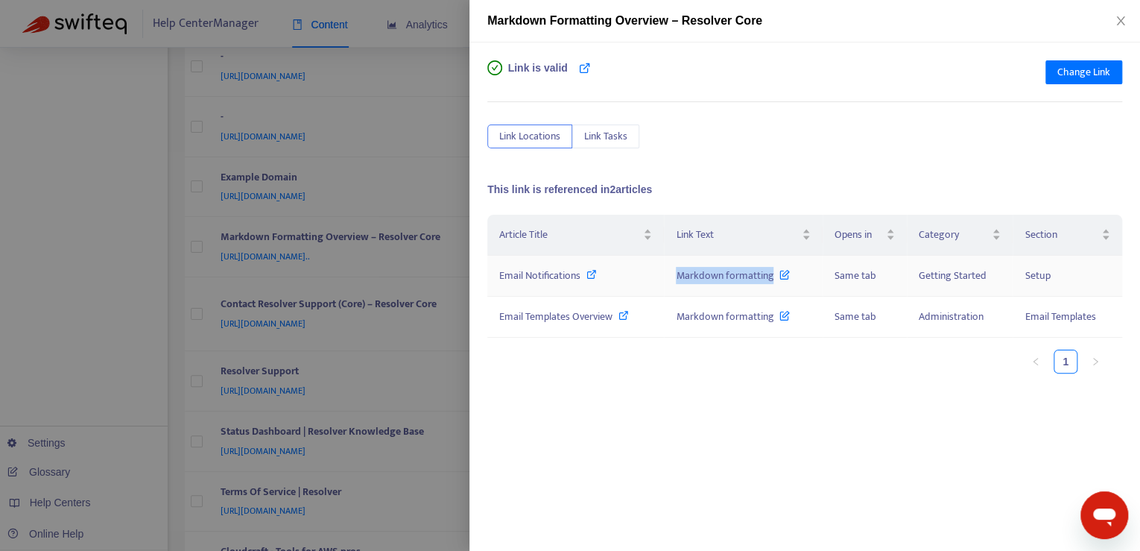
drag, startPoint x: 673, startPoint y: 279, endPoint x: 772, endPoint y: 280, distance: 98.3
click at [772, 280] on td "Markdown formatting" at bounding box center [743, 276] width 158 height 41
copy span "Markdown formatting"
click at [588, 277] on icon at bounding box center [591, 274] width 10 height 10
click at [1119, 15] on icon "close" at bounding box center [1120, 21] width 12 height 12
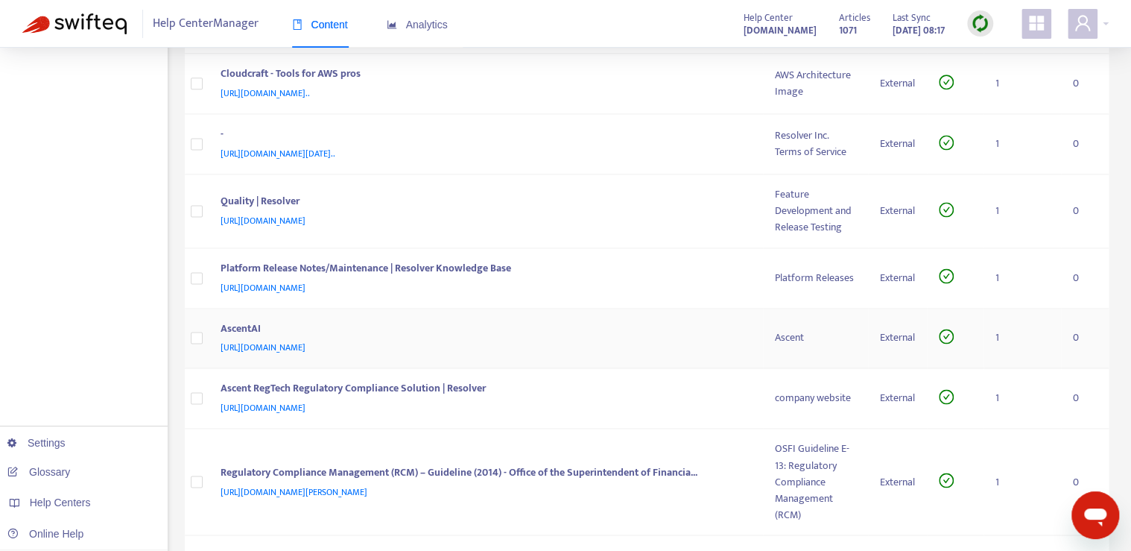
scroll to position [952, 0]
click at [335, 150] on span "[URL][DOMAIN_NAME][DATE].." at bounding box center [278, 154] width 115 height 15
click at [334, 115] on td "- [URL][DOMAIN_NAME][DATE].." at bounding box center [486, 145] width 555 height 60
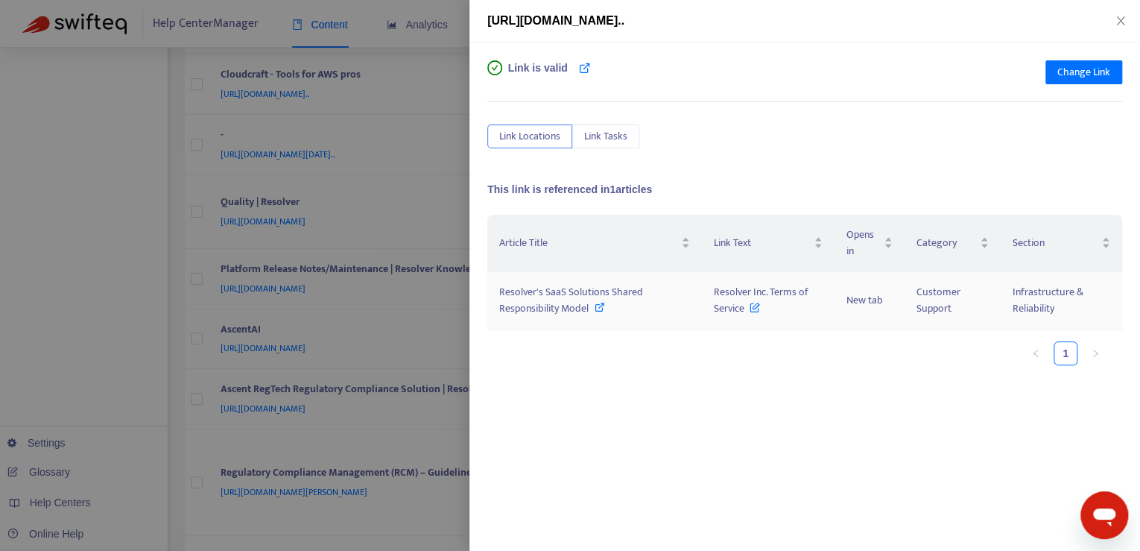
click at [602, 304] on icon at bounding box center [599, 307] width 10 height 10
click at [1061, 73] on span "Change Link" at bounding box center [1083, 72] width 53 height 16
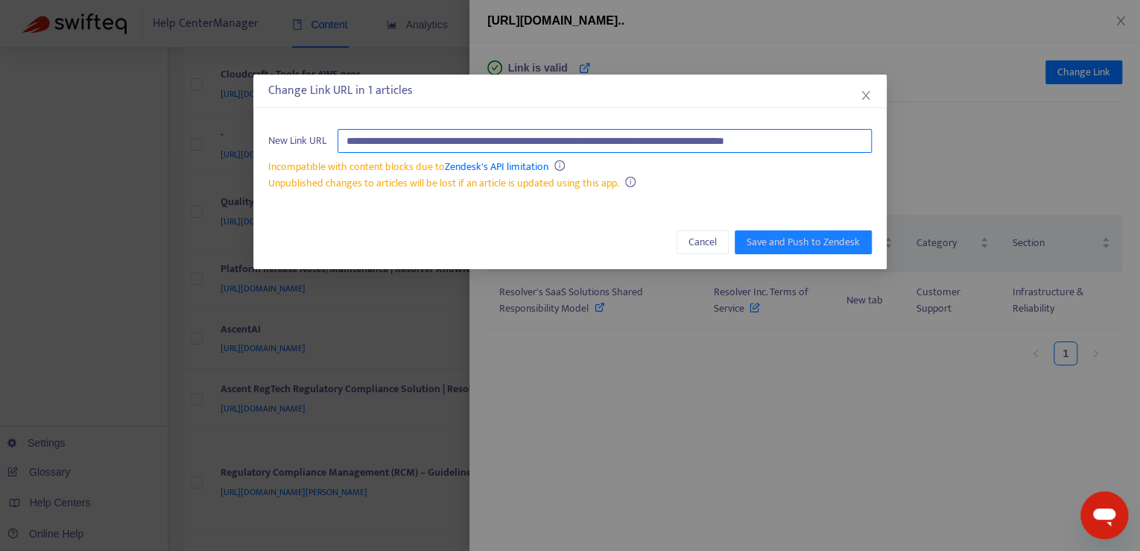
click at [869, 146] on input "**********" at bounding box center [604, 141] width 534 height 24
paste input "text"
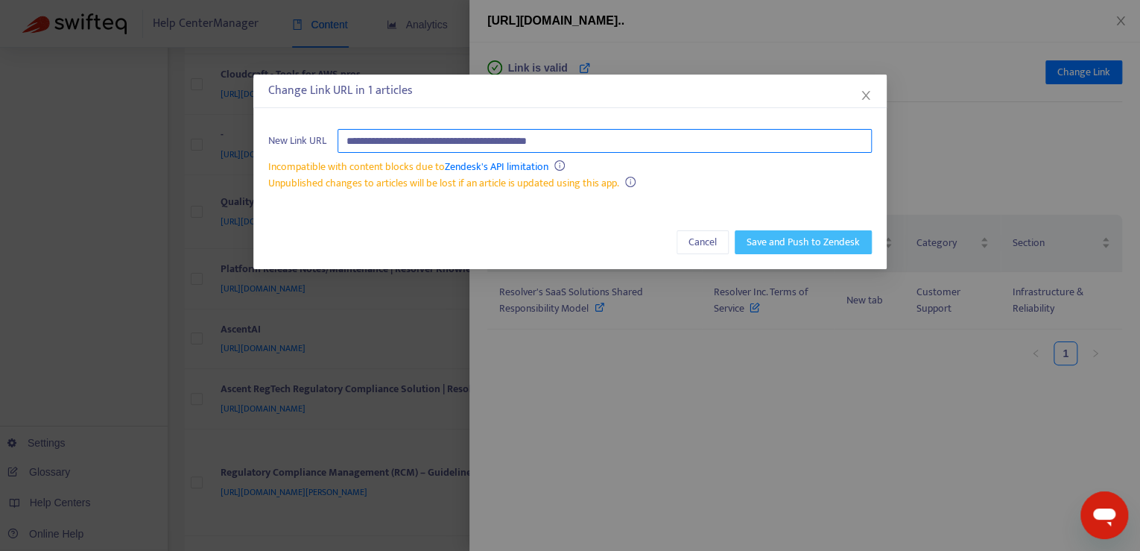
type input "**********"
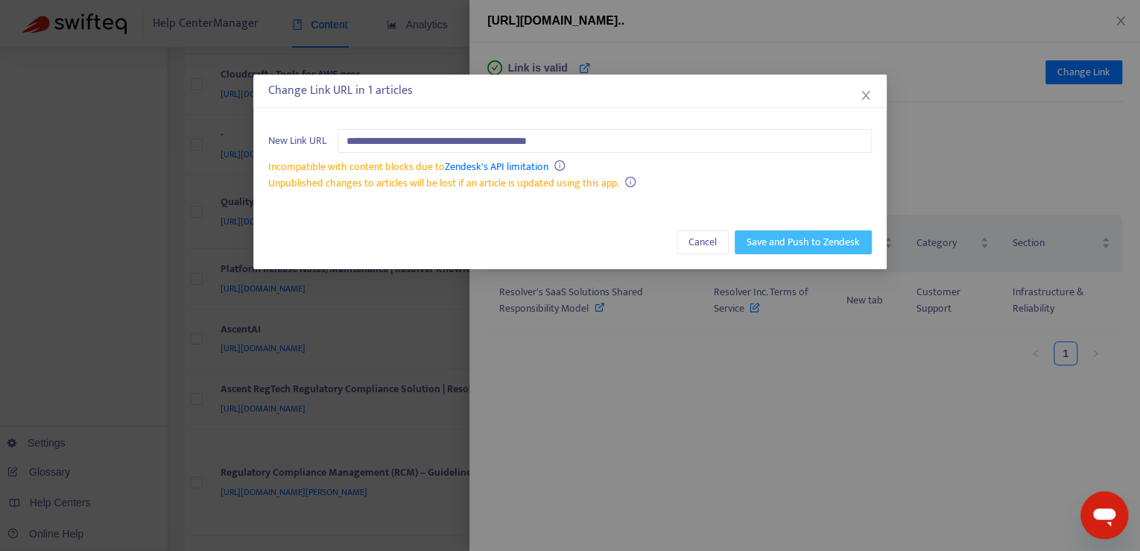
click at [803, 242] on span "Save and Push to Zendesk" at bounding box center [802, 242] width 113 height 16
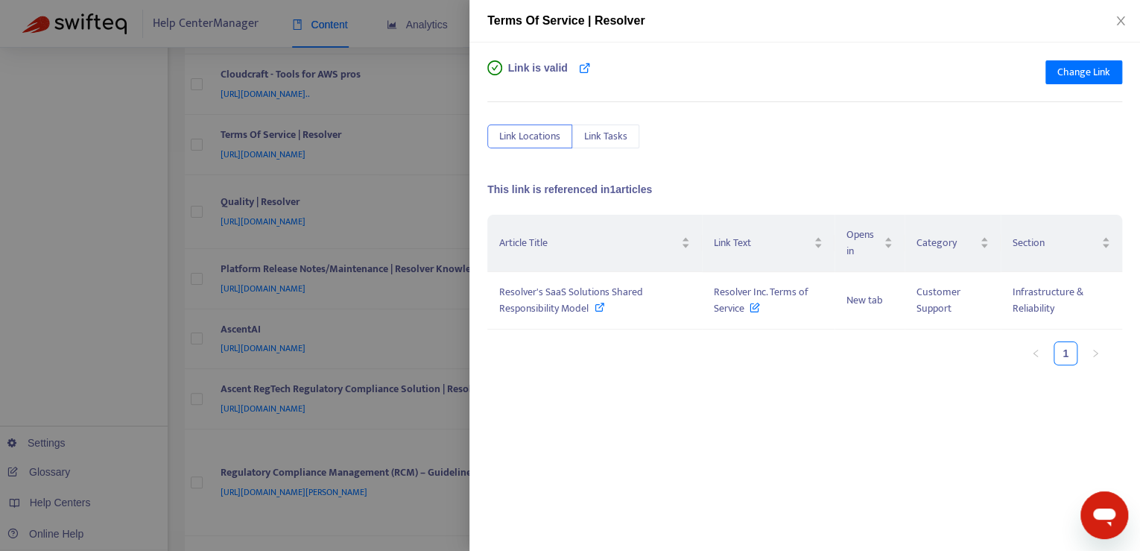
click at [891, 130] on div "Link Locations Link Tasks" at bounding box center [804, 136] width 635 height 24
click at [1120, 22] on icon "close" at bounding box center [1120, 20] width 8 height 9
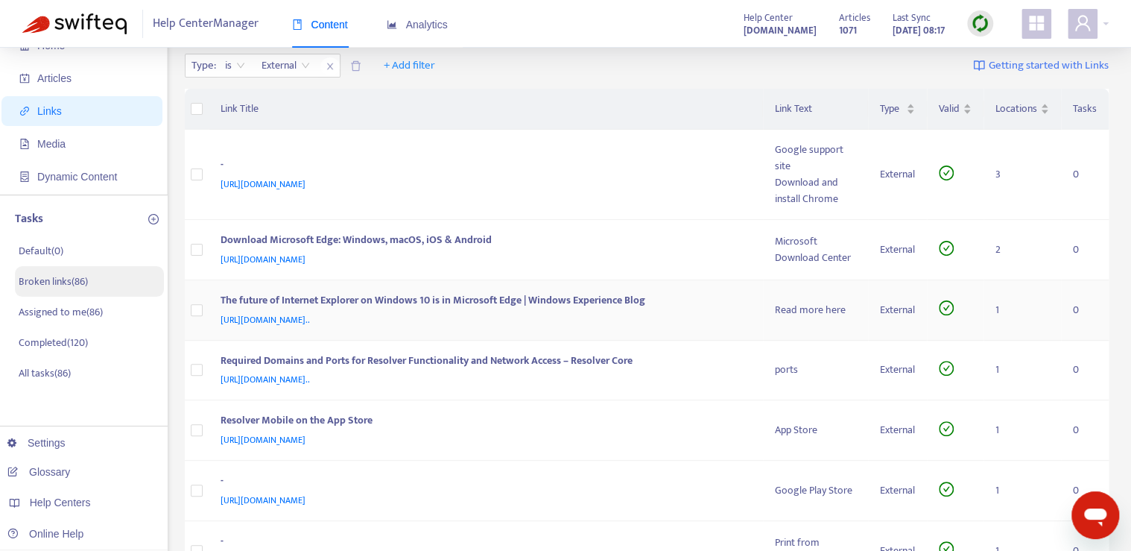
scroll to position [0, 0]
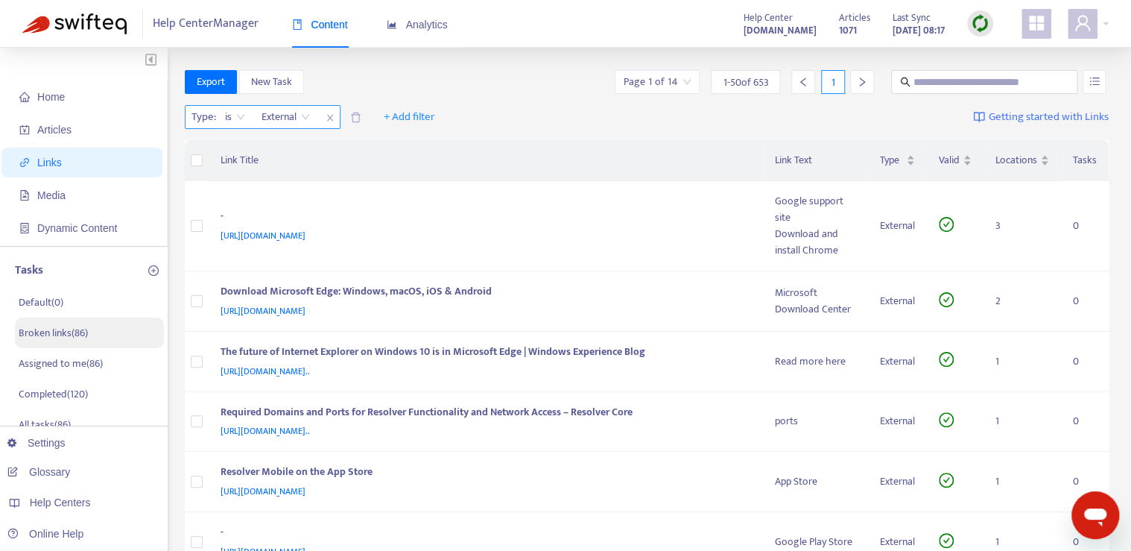
click at [238, 118] on span "is" at bounding box center [235, 117] width 20 height 22
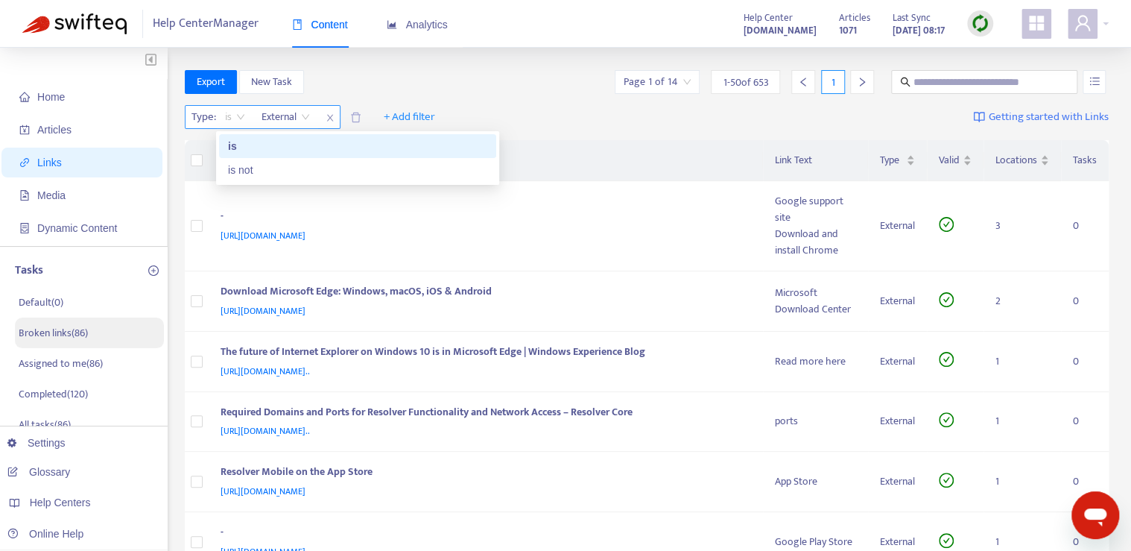
click at [287, 112] on span "External" at bounding box center [285, 117] width 48 height 22
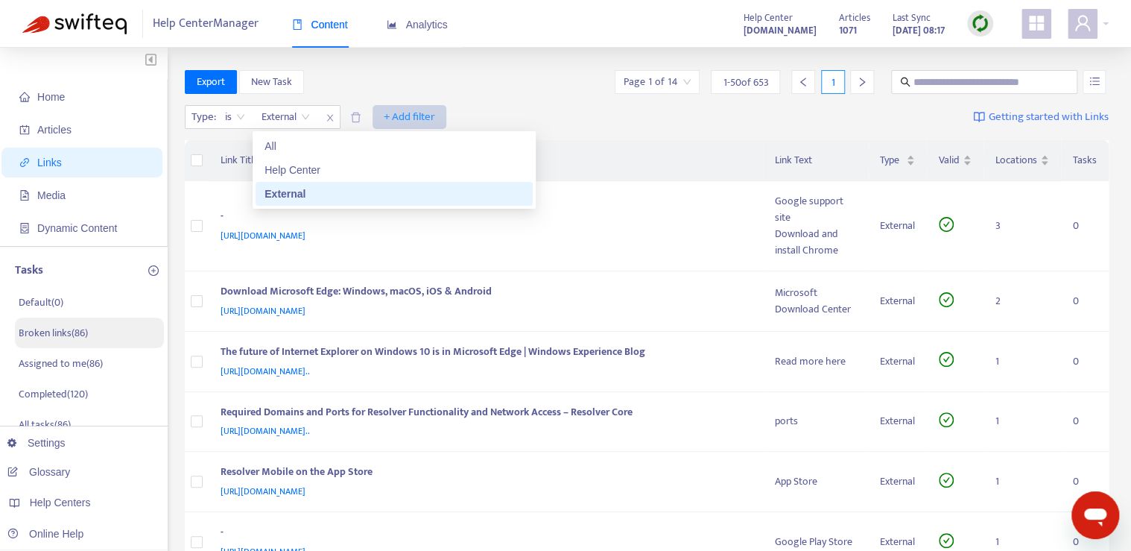
click at [390, 115] on span "+ Add filter" at bounding box center [409, 117] width 51 height 18
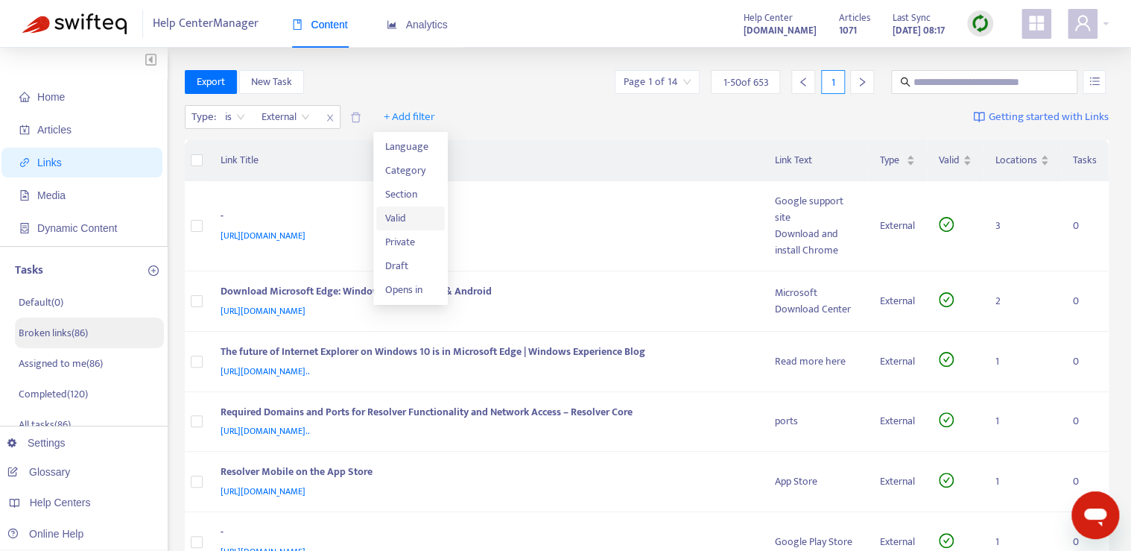
click at [422, 221] on span "Valid" at bounding box center [410, 218] width 51 height 16
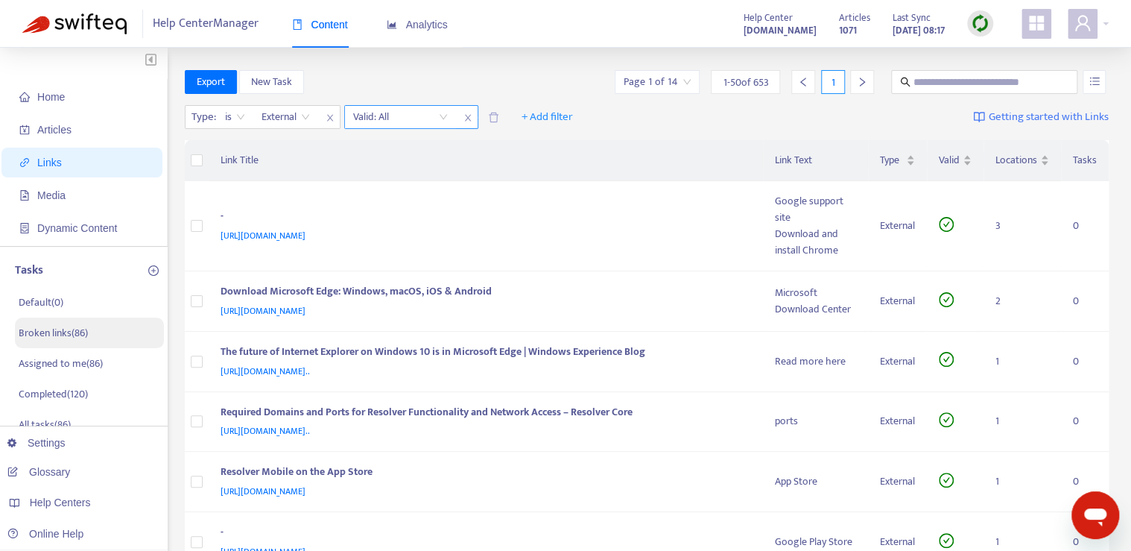
click at [438, 120] on input "search" at bounding box center [400, 117] width 95 height 22
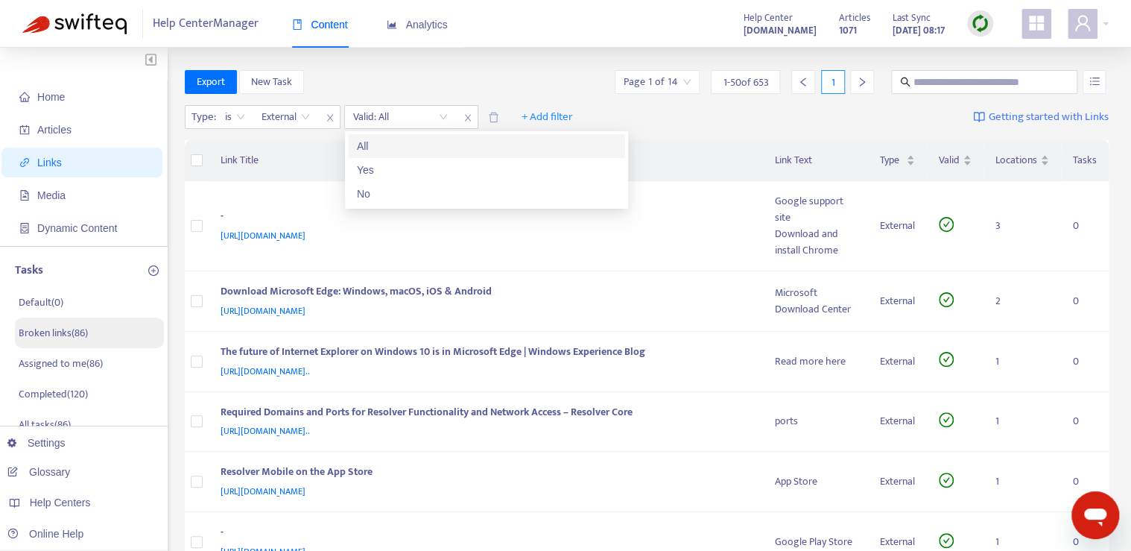
click at [329, 131] on div "Type : is External Valid: All + Add filter Getting started with Links" at bounding box center [647, 120] width 925 height 41
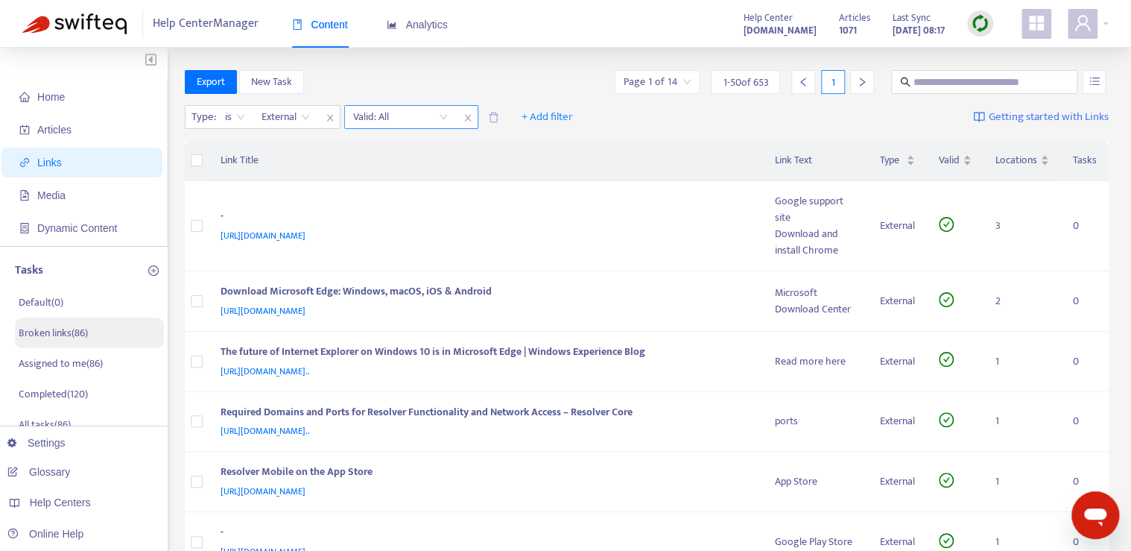
click at [454, 118] on div "Valid: All" at bounding box center [400, 117] width 111 height 22
click at [464, 116] on icon "close" at bounding box center [467, 117] width 9 height 9
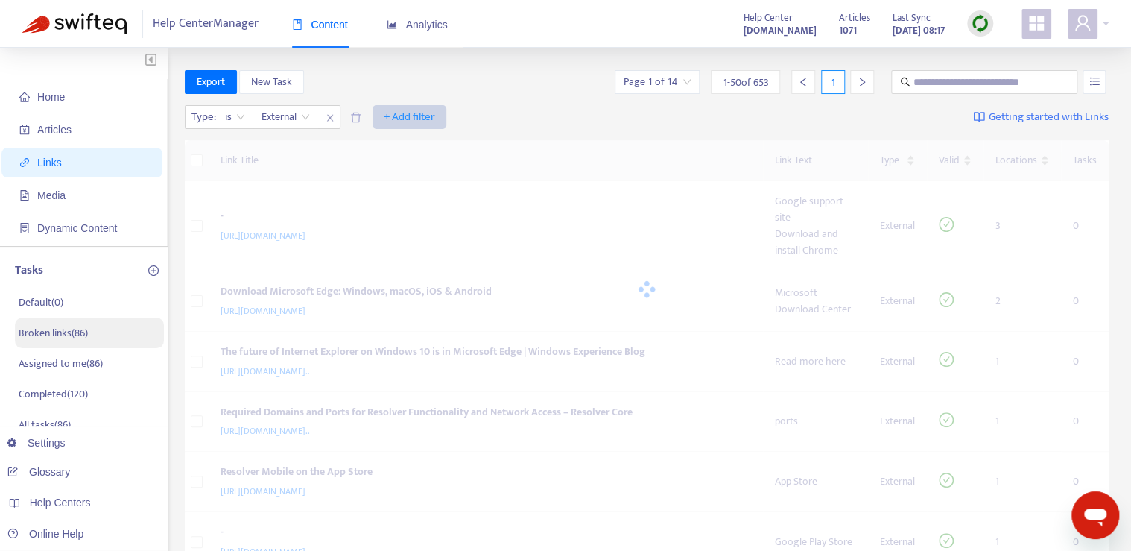
click at [416, 113] on span "+ Add filter" at bounding box center [409, 117] width 51 height 18
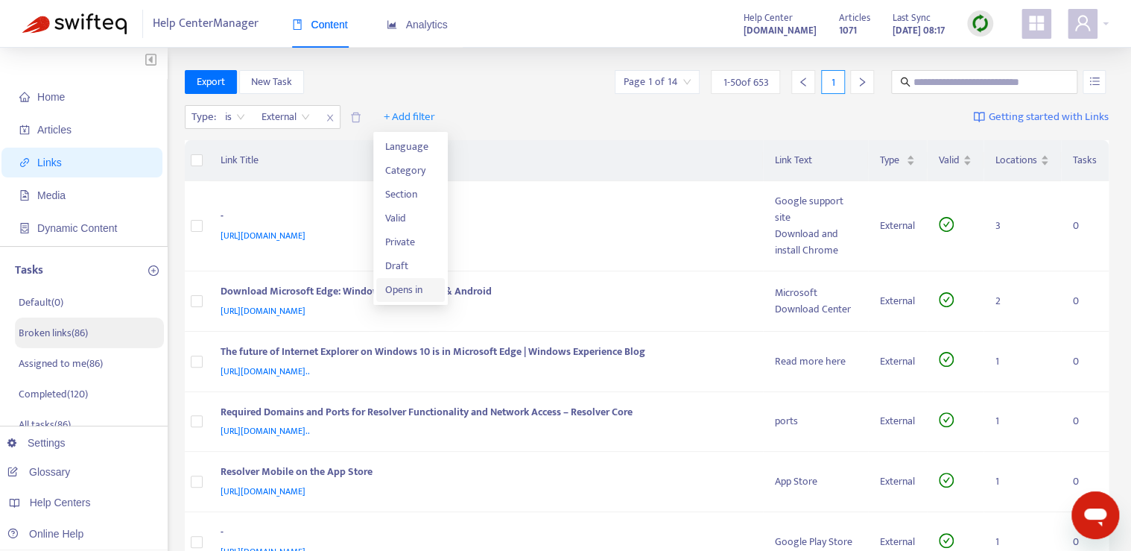
click at [405, 283] on span "Opens in" at bounding box center [410, 290] width 51 height 16
click at [430, 120] on input "search" at bounding box center [400, 117] width 95 height 22
click at [465, 111] on span "close" at bounding box center [467, 118] width 19 height 18
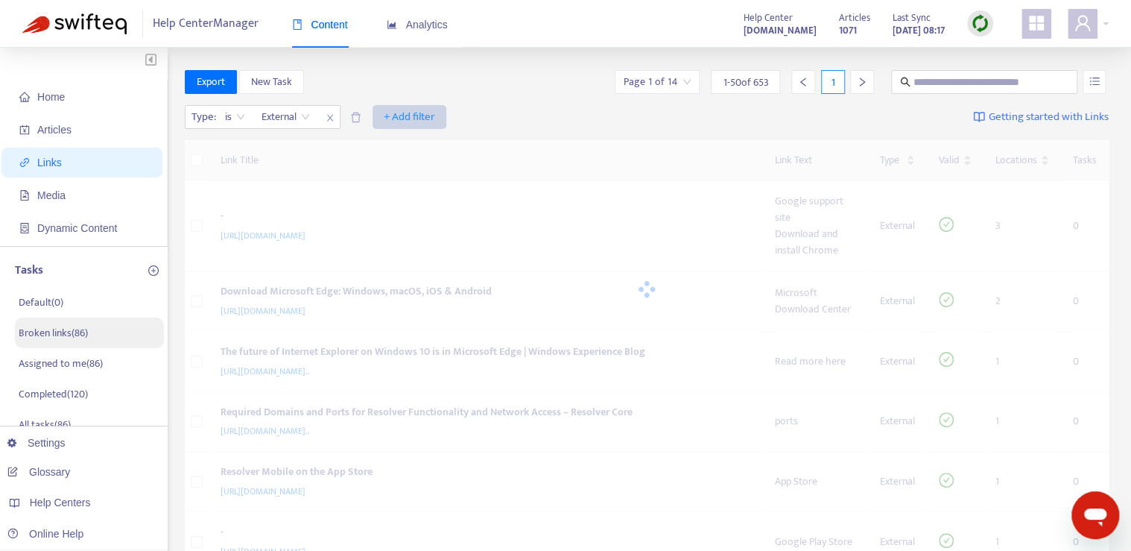
click at [422, 113] on span "+ Add filter" at bounding box center [409, 117] width 51 height 18
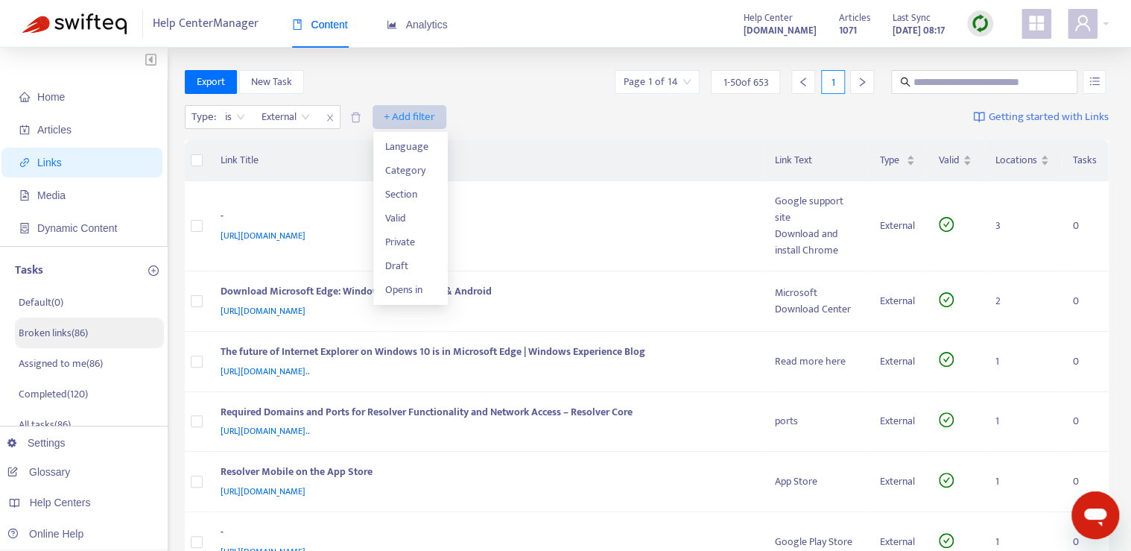
click at [425, 119] on span "+ Add filter" at bounding box center [409, 117] width 51 height 18
click at [415, 239] on span "Private" at bounding box center [410, 242] width 51 height 16
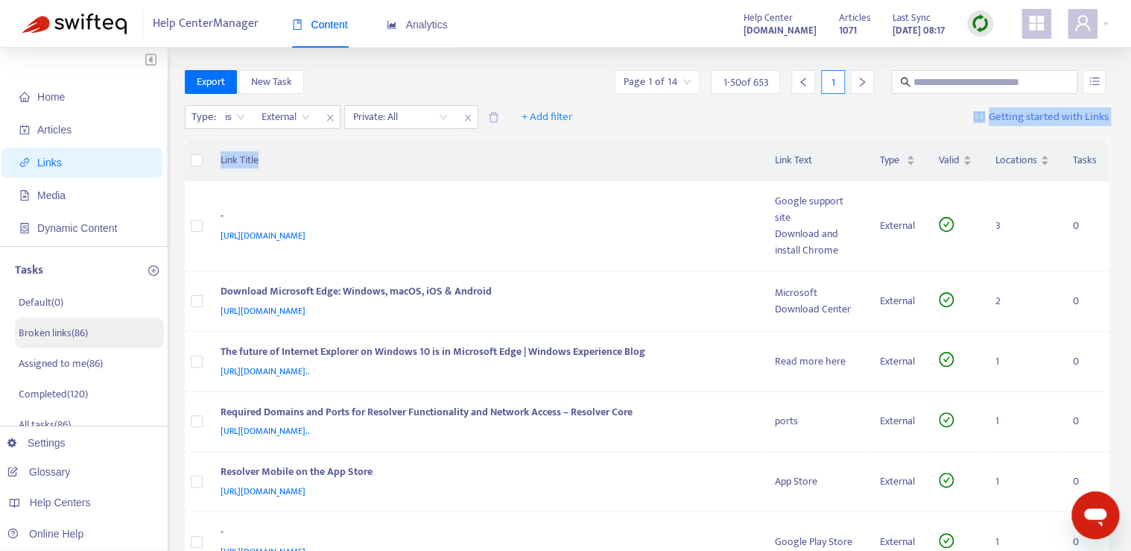
drag, startPoint x: 406, startPoint y: 139, endPoint x: 388, endPoint y: 165, distance: 31.6
click at [388, 165] on th "Link Title" at bounding box center [486, 160] width 555 height 41
click at [432, 123] on input "search" at bounding box center [400, 117] width 95 height 22
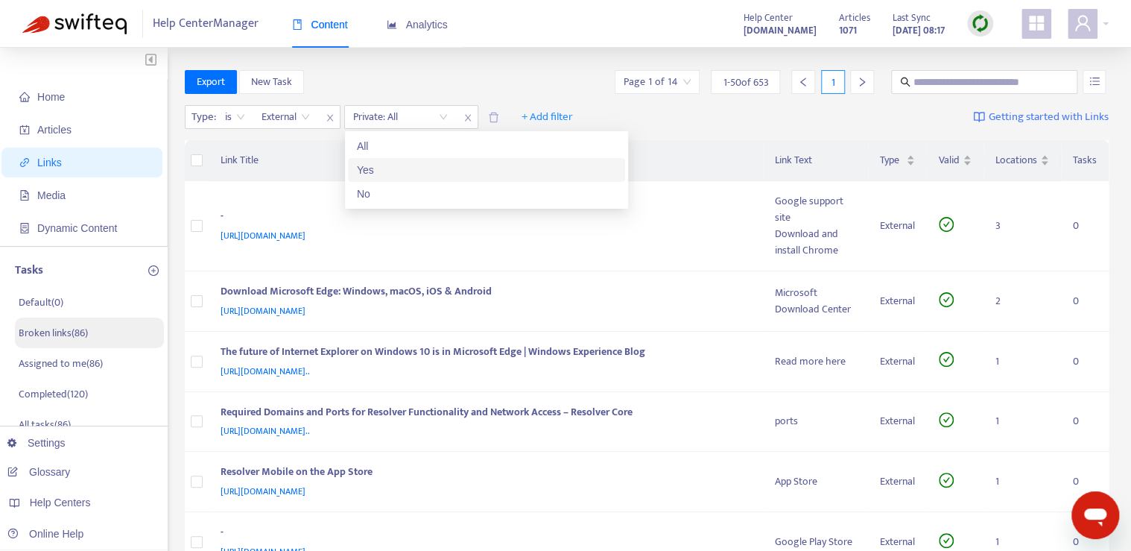
click at [408, 168] on div "Yes" at bounding box center [486, 170] width 259 height 16
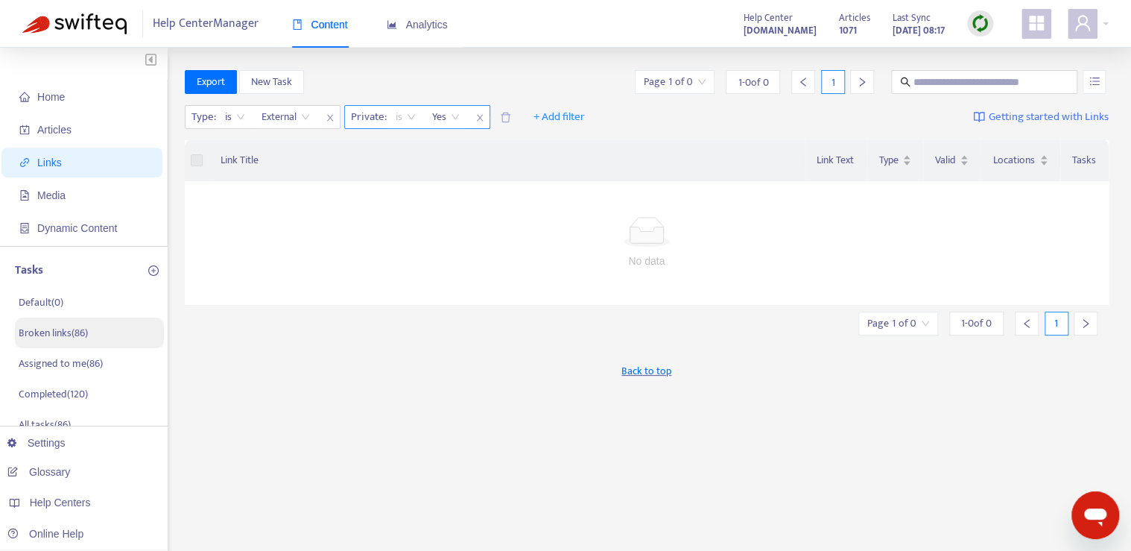
click at [396, 116] on span "is" at bounding box center [406, 117] width 20 height 22
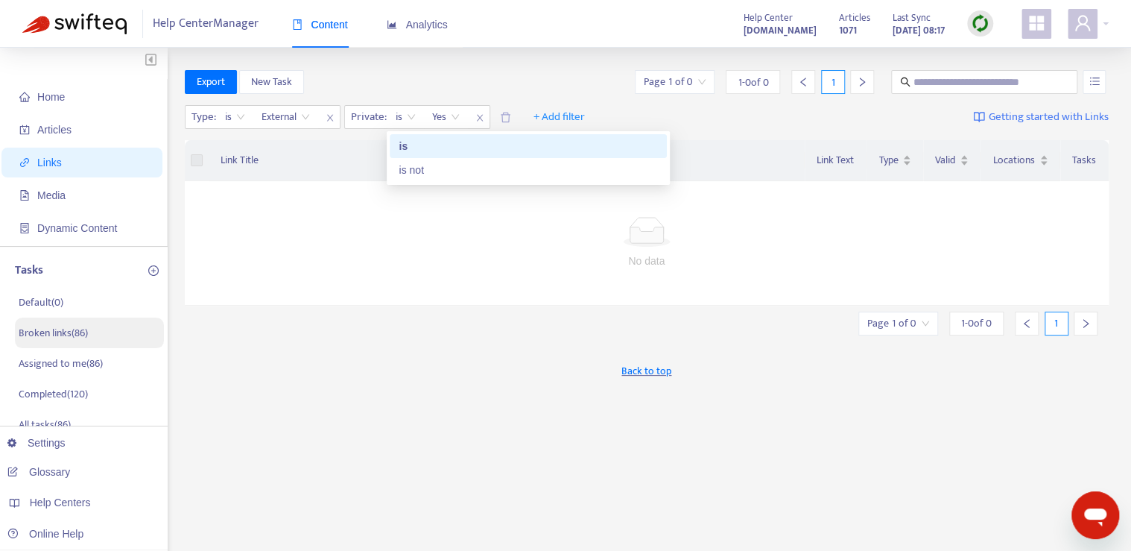
drag, startPoint x: 343, startPoint y: 154, endPoint x: 402, endPoint y: 142, distance: 60.0
click at [343, 154] on th "Link Title" at bounding box center [507, 160] width 596 height 41
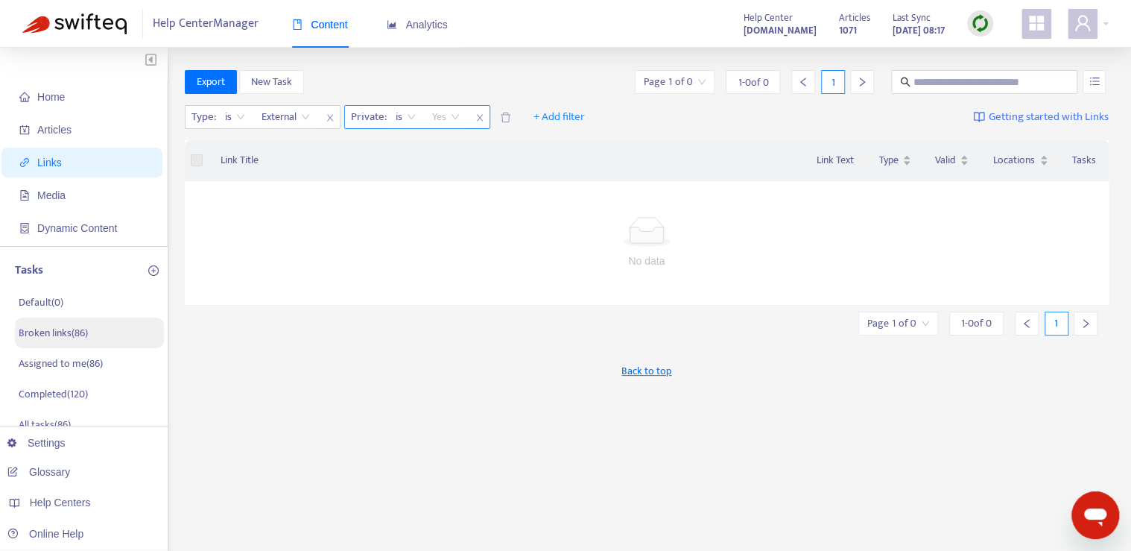
click at [448, 121] on span "Yes" at bounding box center [446, 117] width 28 height 22
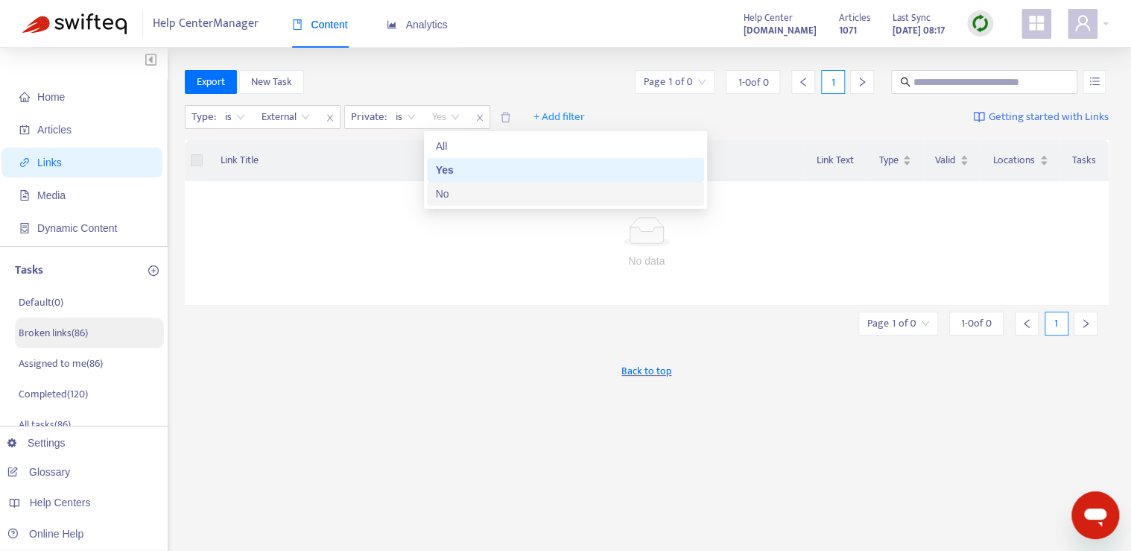
click at [464, 191] on div "No" at bounding box center [565, 193] width 259 height 16
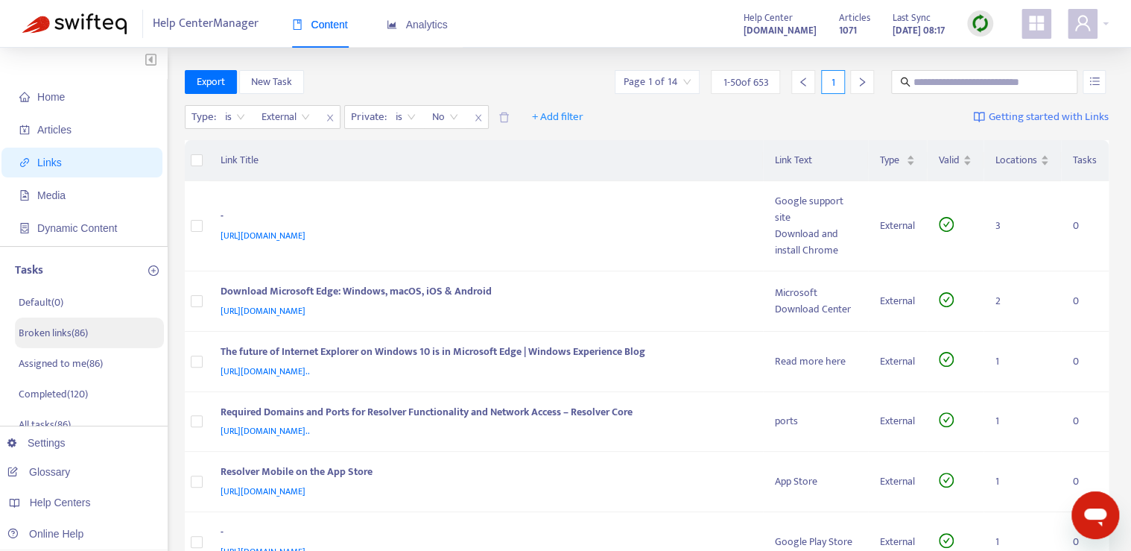
click at [469, 112] on span "close" at bounding box center [478, 118] width 19 height 18
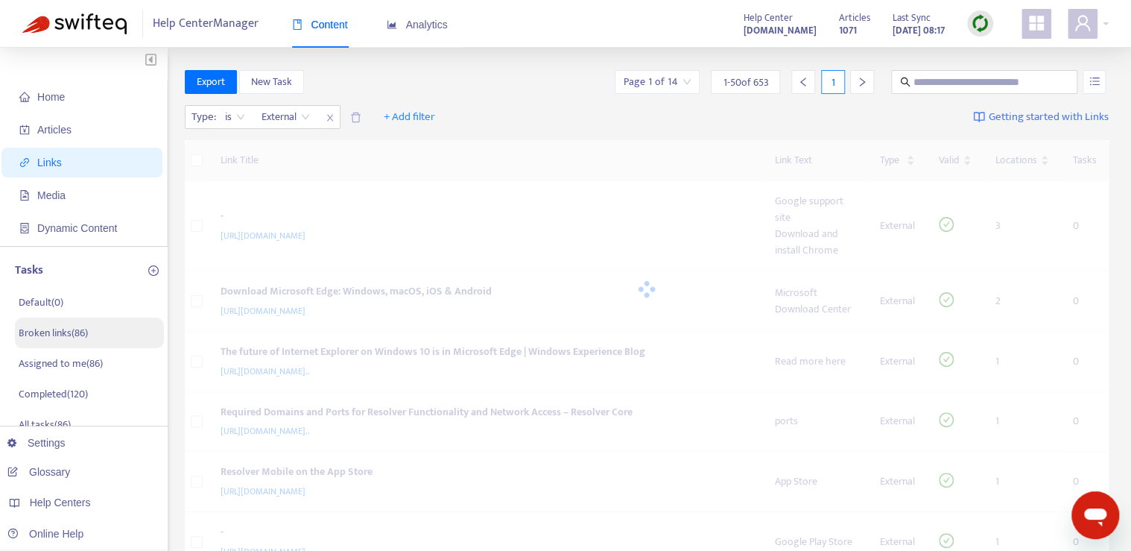
click at [476, 119] on div "Type : is External + Add filter Getting started with Links" at bounding box center [647, 120] width 925 height 41
